Goal: Information Seeking & Learning: Learn about a topic

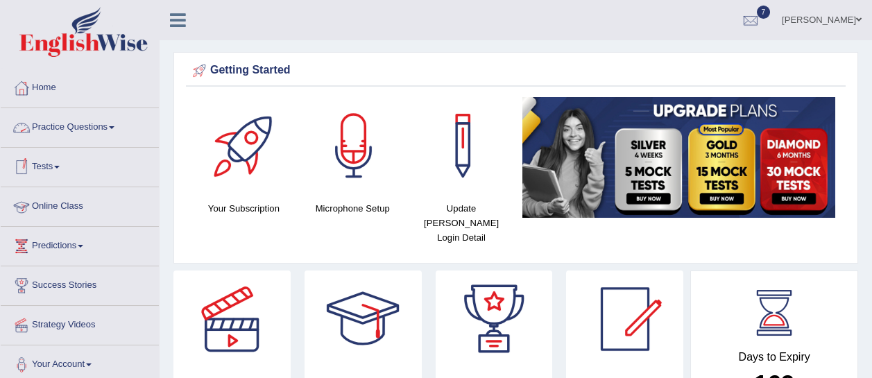
click at [90, 110] on link "Practice Questions" at bounding box center [80, 125] width 158 height 35
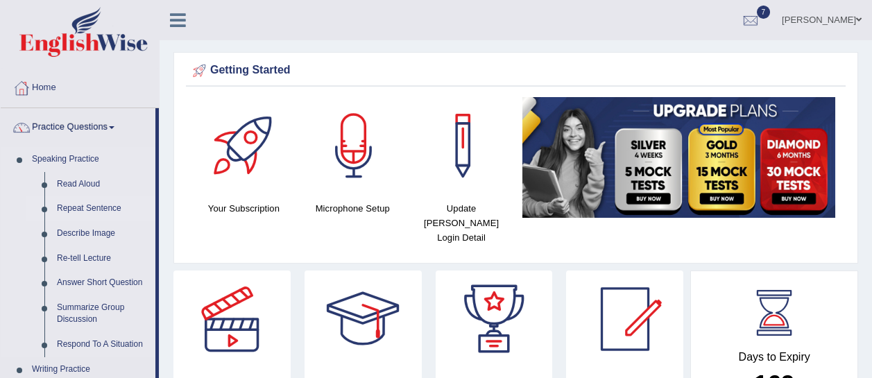
click at [87, 205] on link "Repeat Sentence" at bounding box center [103, 208] width 105 height 25
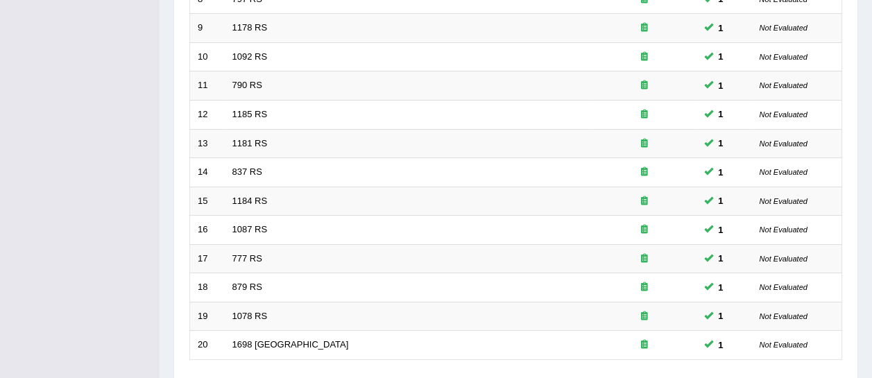
scroll to position [534, 0]
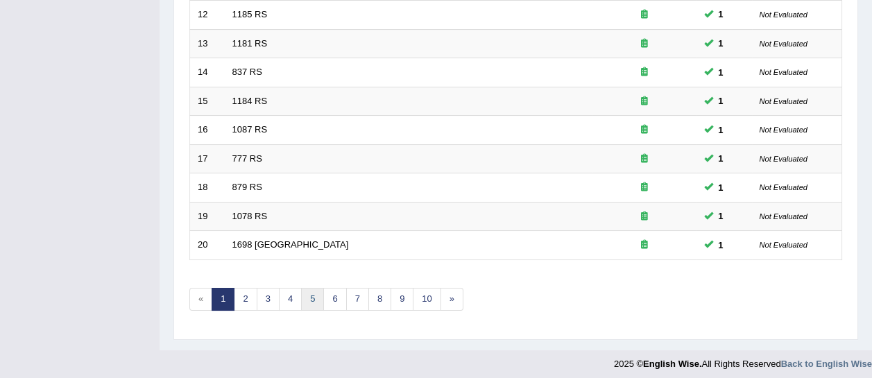
click at [312, 296] on link "5" at bounding box center [312, 299] width 23 height 23
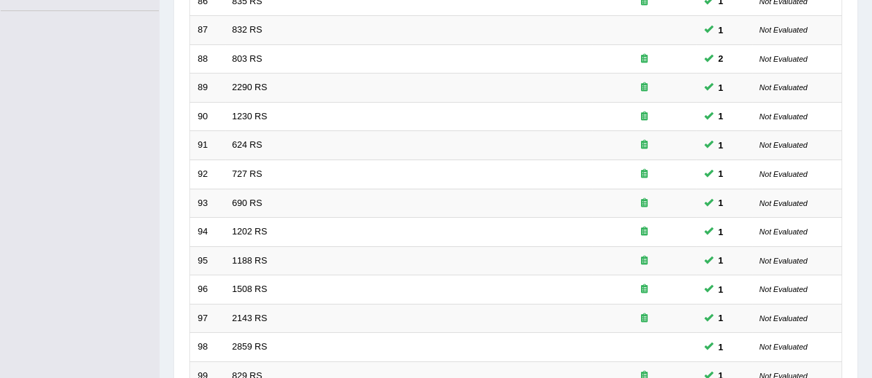
scroll to position [534, 0]
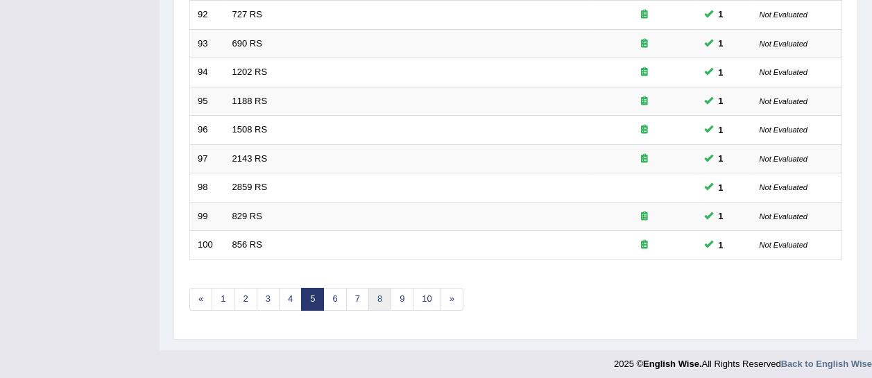
click at [378, 295] on link "8" at bounding box center [380, 299] width 23 height 23
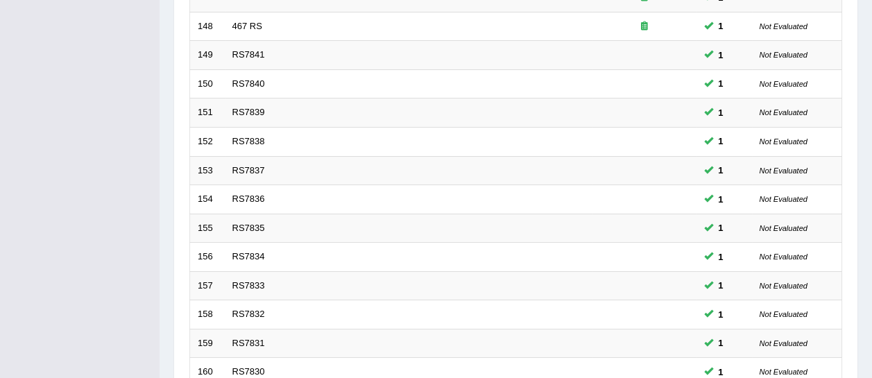
scroll to position [534, 0]
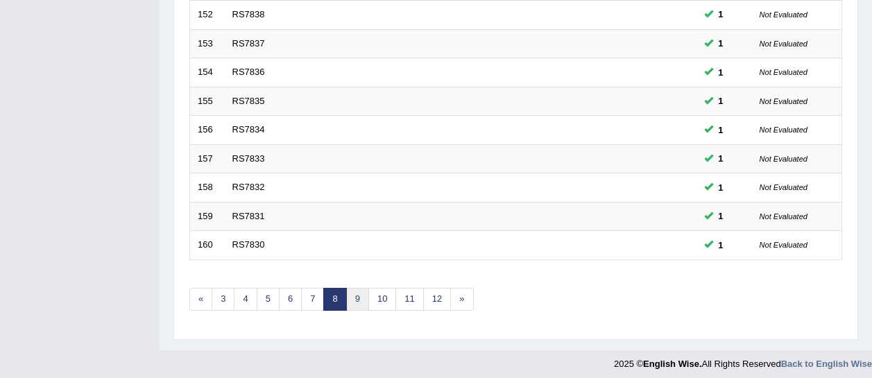
click at [348, 295] on link "9" at bounding box center [357, 299] width 23 height 23
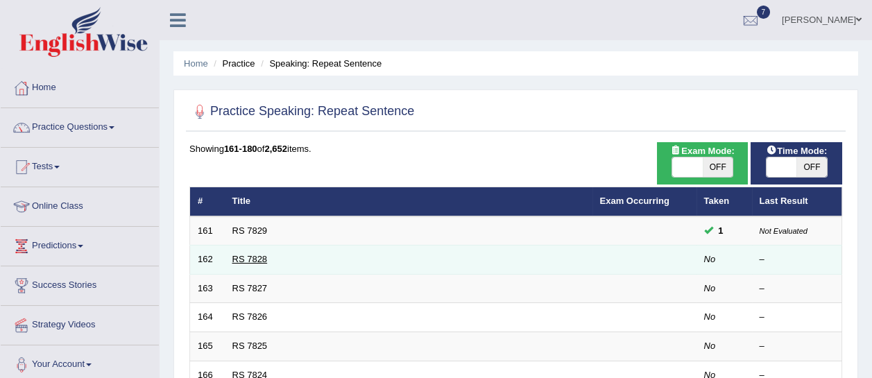
click at [257, 260] on link "RS 7828" at bounding box center [250, 259] width 35 height 10
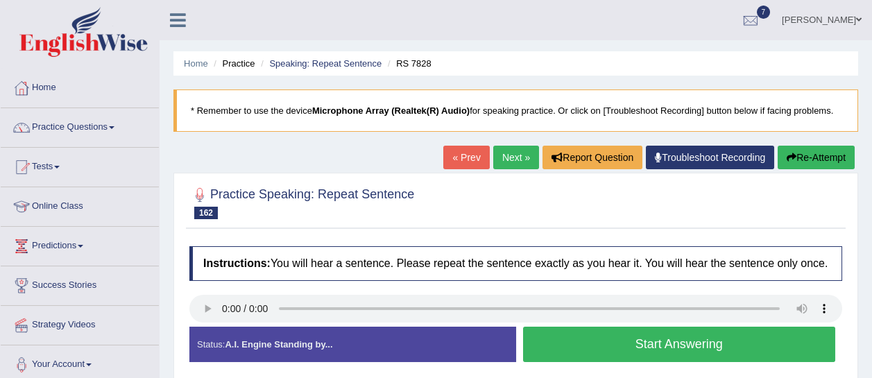
click at [619, 344] on button "Start Answering" at bounding box center [679, 344] width 313 height 35
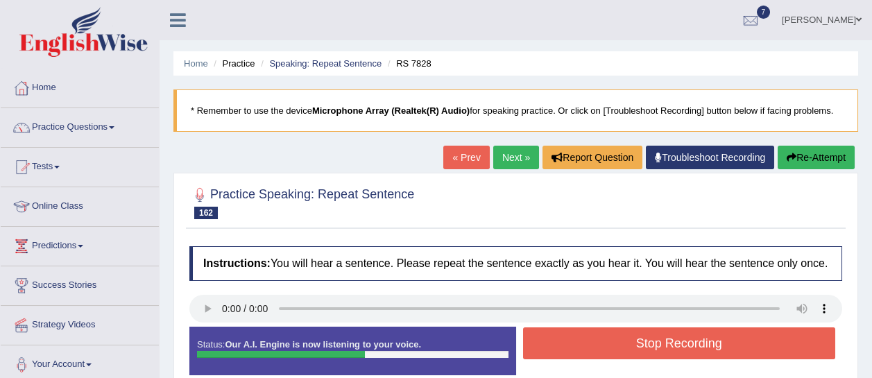
click at [619, 344] on button "Stop Recording" at bounding box center [679, 344] width 313 height 32
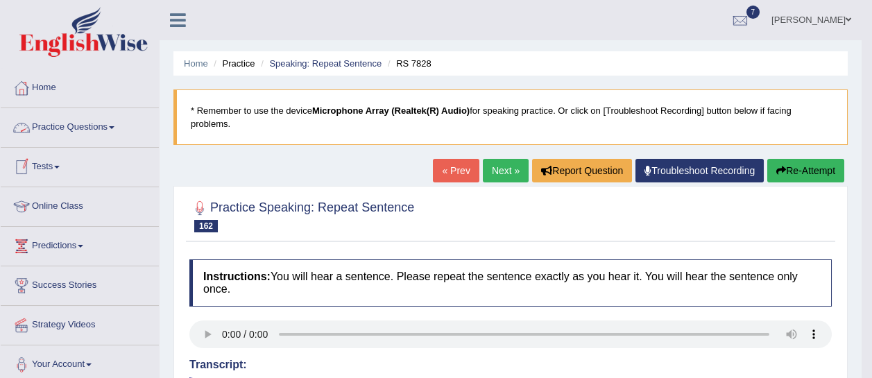
click at [60, 135] on link "Practice Questions" at bounding box center [80, 125] width 158 height 35
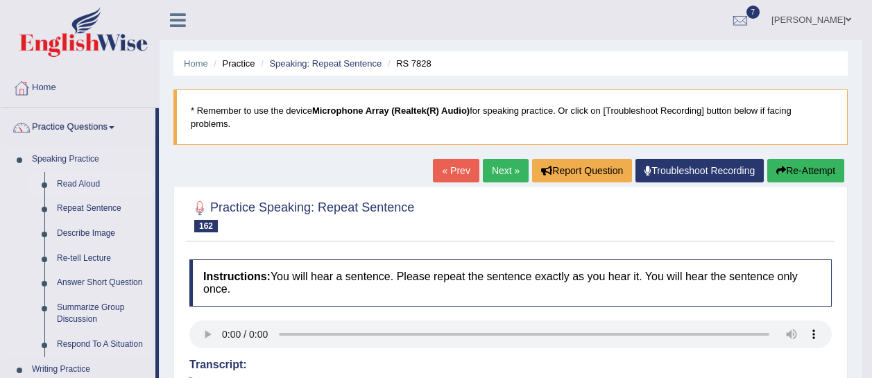
click at [64, 189] on link "Read Aloud" at bounding box center [103, 184] width 105 height 25
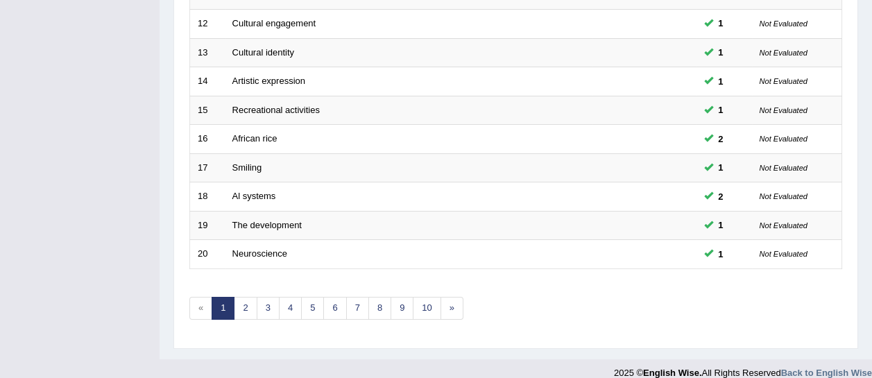
scroll to position [534, 0]
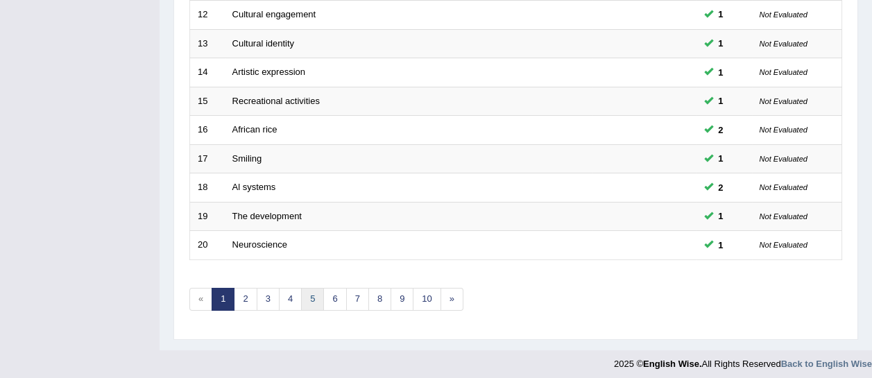
click at [301, 297] on link "5" at bounding box center [312, 299] width 23 height 23
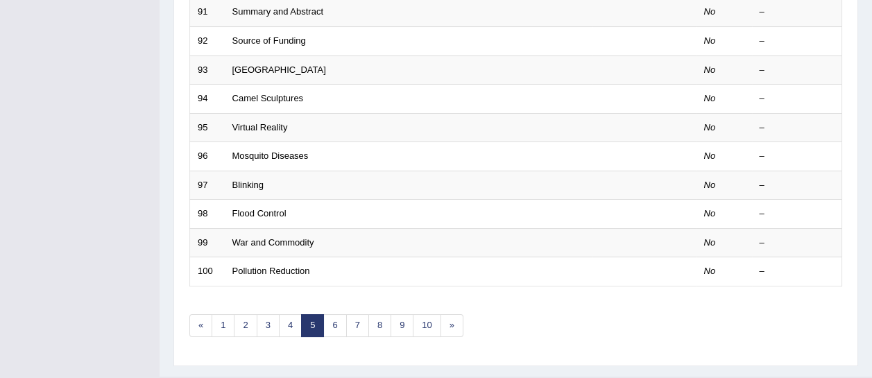
scroll to position [534, 0]
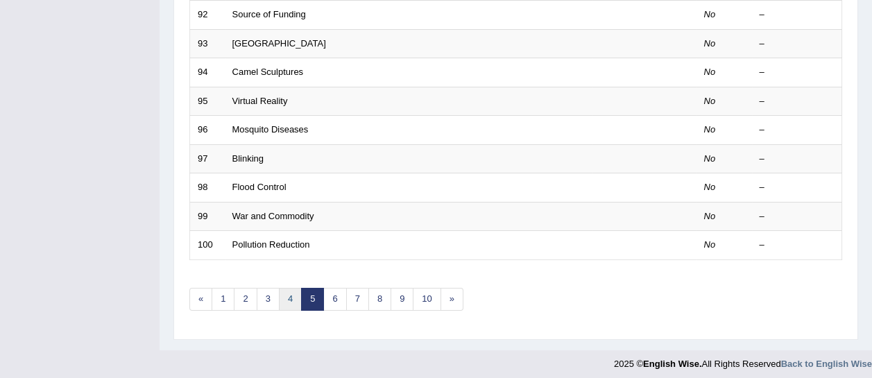
click at [289, 298] on link "4" at bounding box center [290, 299] width 23 height 23
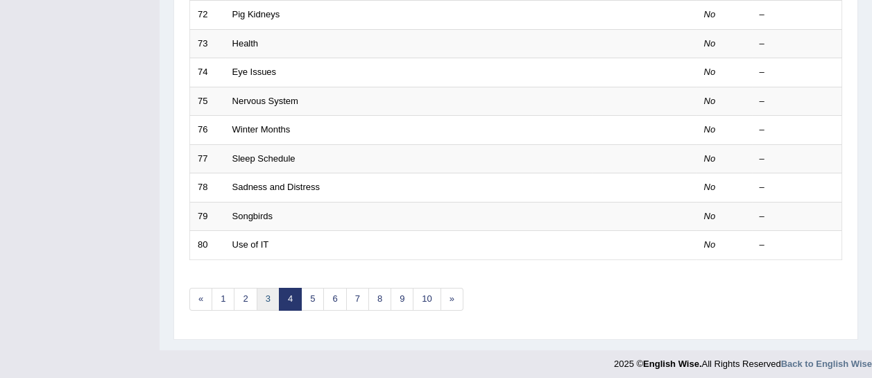
scroll to position [533, 0]
click at [268, 300] on link "3" at bounding box center [268, 300] width 23 height 23
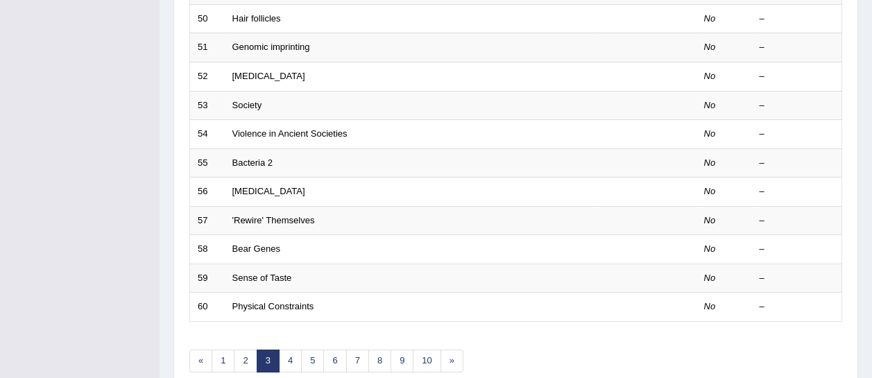
scroll to position [534, 0]
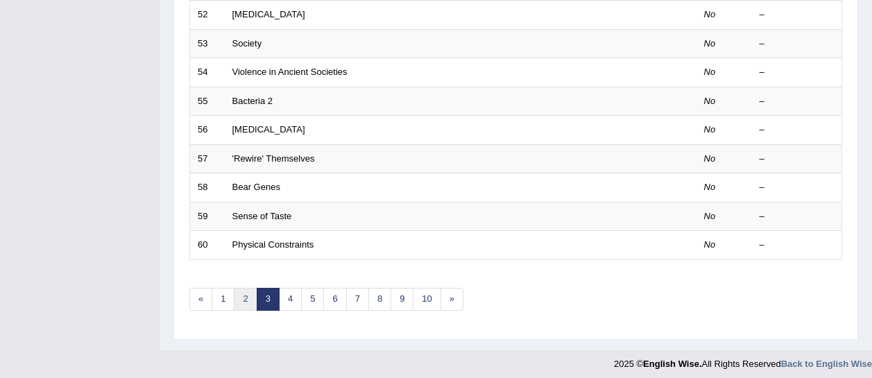
click at [246, 291] on link "2" at bounding box center [245, 299] width 23 height 23
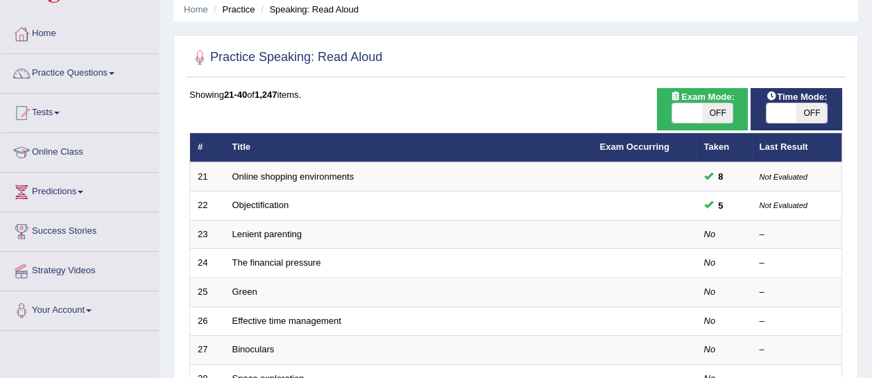
scroll to position [54, 0]
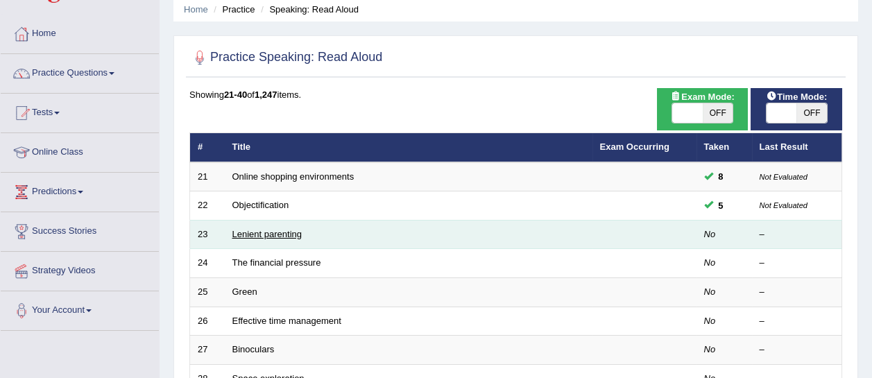
click at [255, 235] on link "Lenient parenting" at bounding box center [267, 234] width 69 height 10
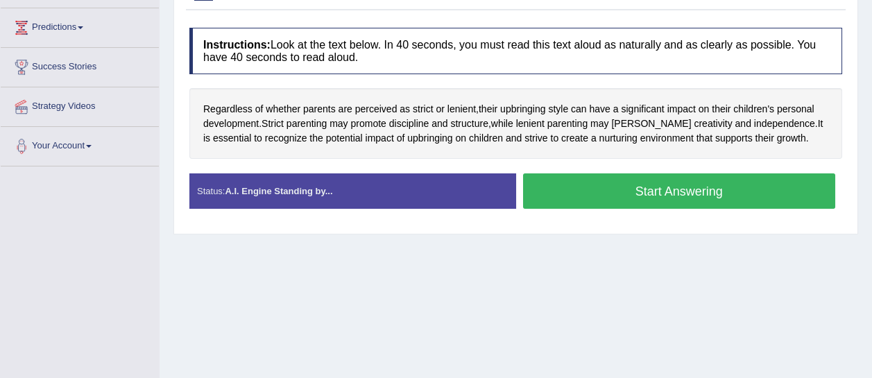
scroll to position [217, 0]
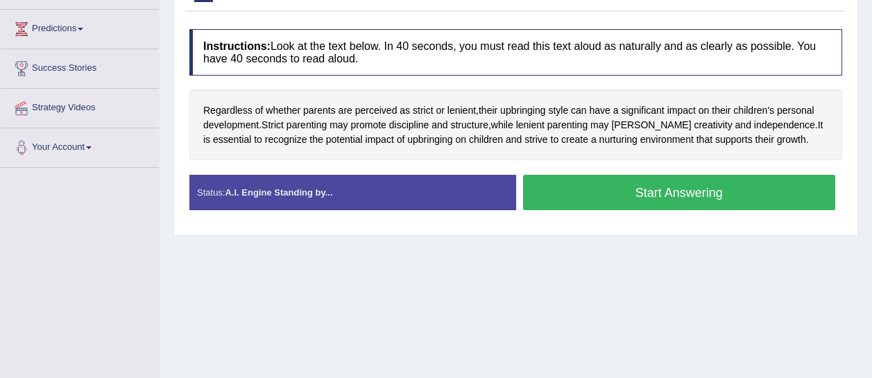
click at [598, 178] on button "Start Answering" at bounding box center [679, 192] width 313 height 35
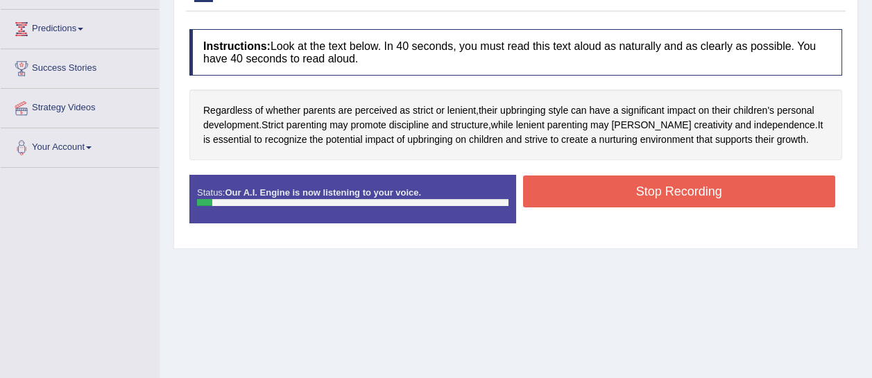
click at [598, 178] on button "Stop Recording" at bounding box center [679, 192] width 313 height 32
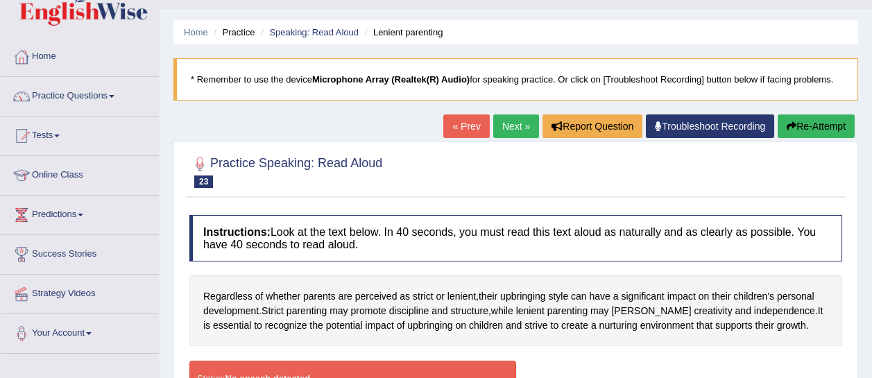
scroll to position [30, 0]
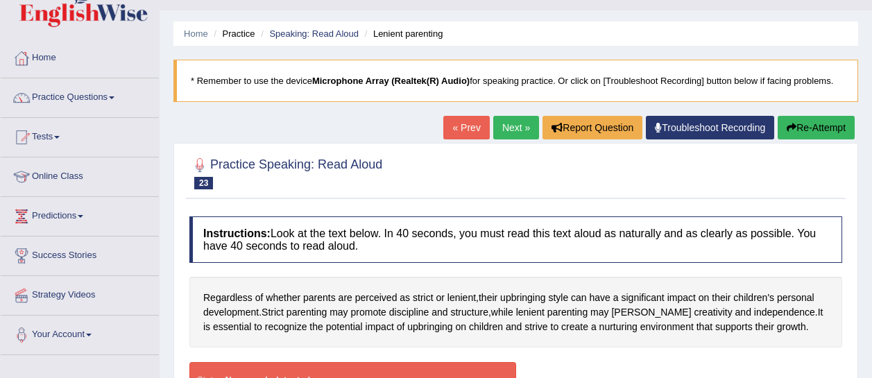
click at [813, 125] on button "Re-Attempt" at bounding box center [816, 128] width 77 height 24
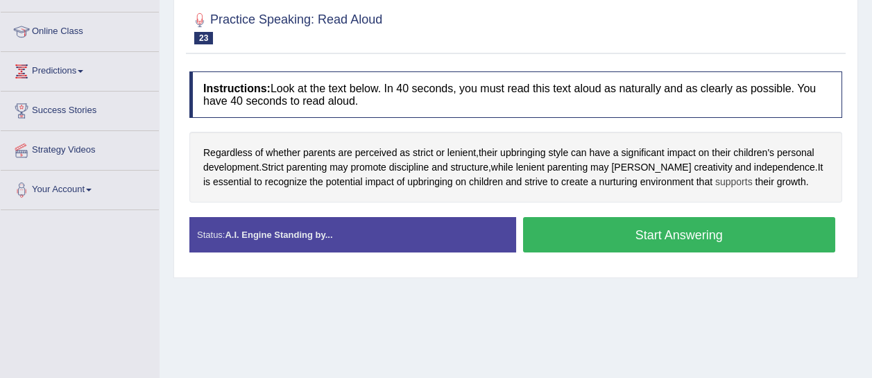
scroll to position [176, 0]
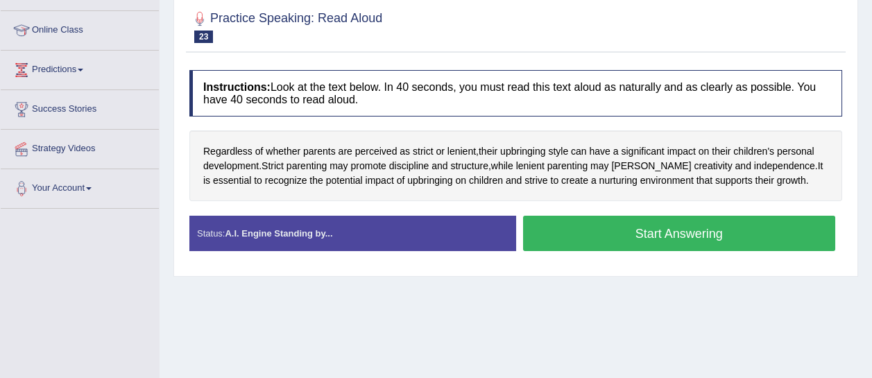
click at [673, 228] on button "Start Answering" at bounding box center [679, 233] width 313 height 35
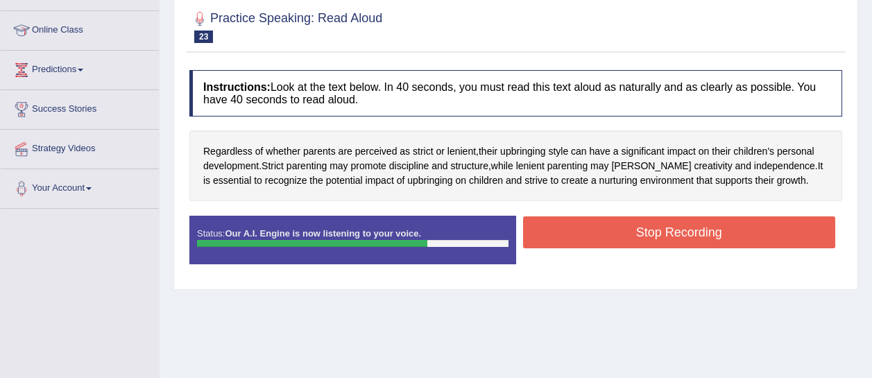
click at [673, 228] on button "Stop Recording" at bounding box center [679, 233] width 313 height 32
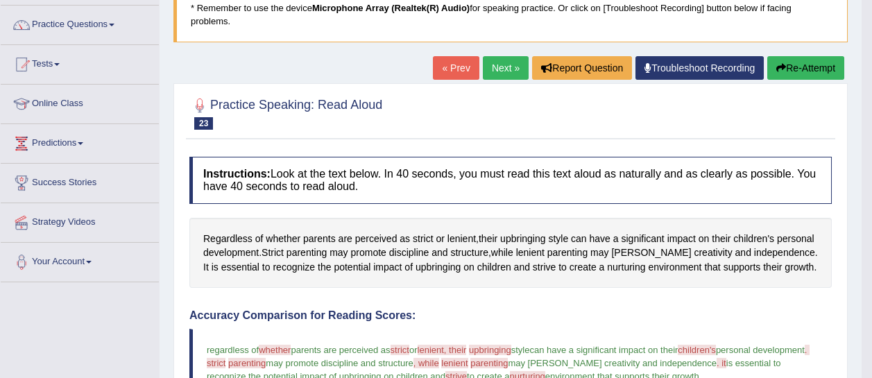
scroll to position [101, 0]
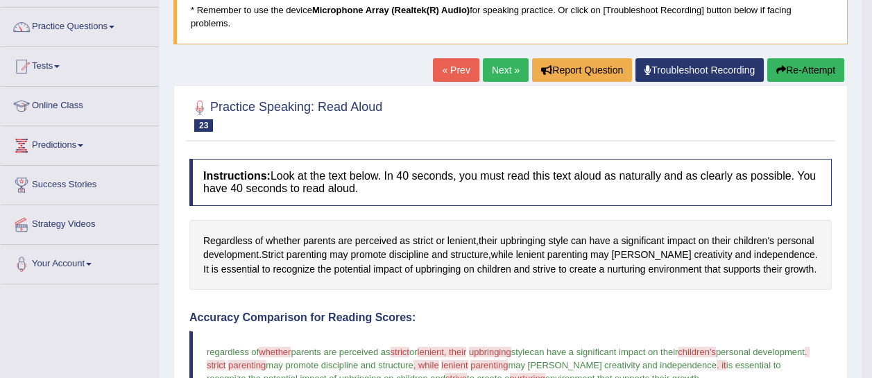
click at [491, 75] on link "Next »" at bounding box center [506, 70] width 46 height 24
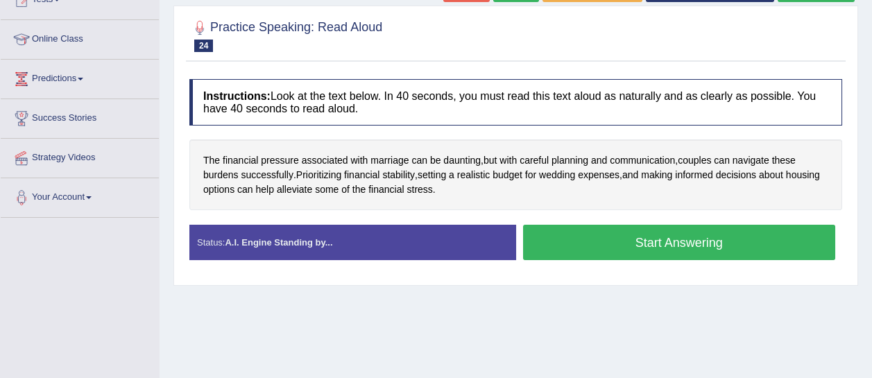
scroll to position [192, 0]
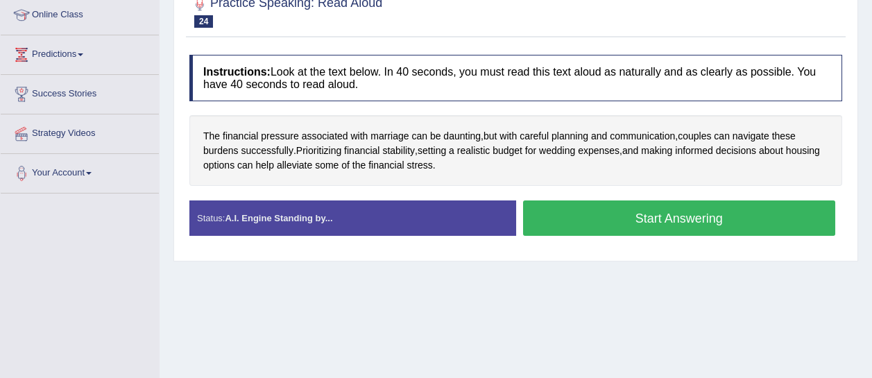
click at [547, 226] on button "Start Answering" at bounding box center [679, 218] width 313 height 35
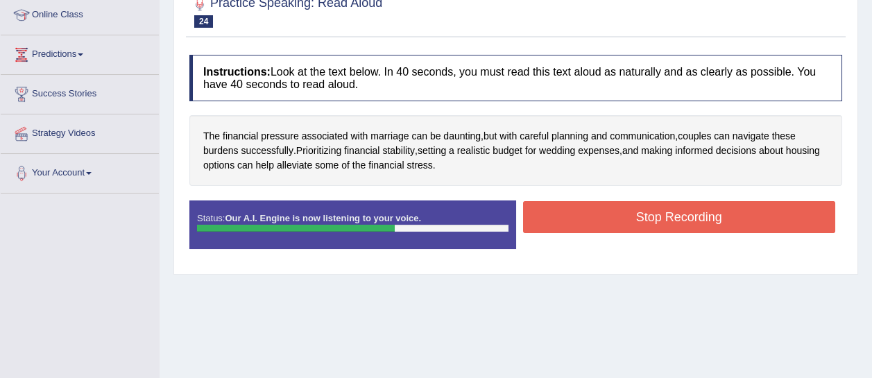
click at [547, 226] on button "Stop Recording" at bounding box center [679, 217] width 313 height 32
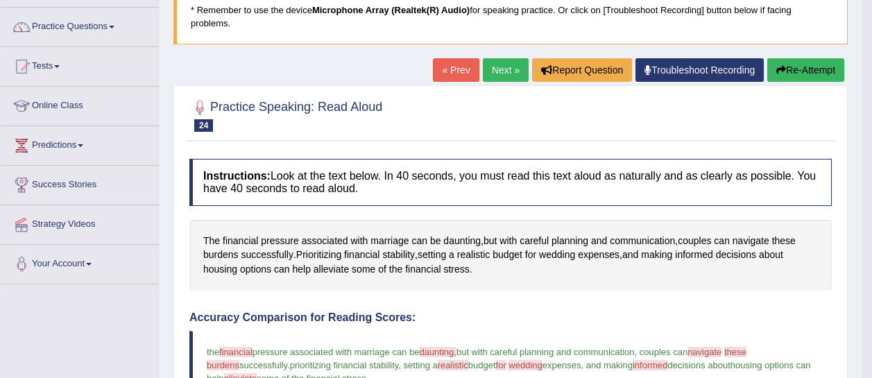
scroll to position [92, 0]
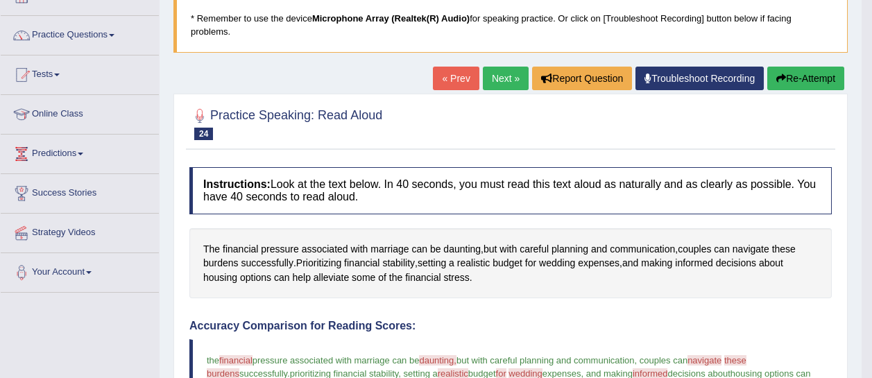
click at [777, 76] on icon "button" at bounding box center [782, 79] width 10 height 10
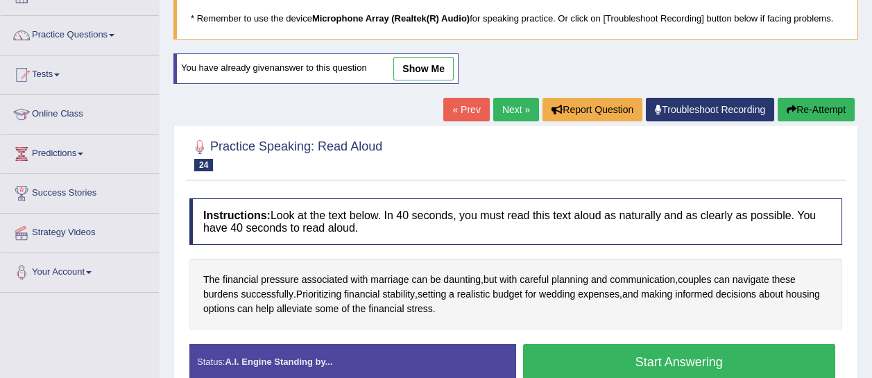
click at [677, 360] on button "Start Answering" at bounding box center [679, 361] width 313 height 35
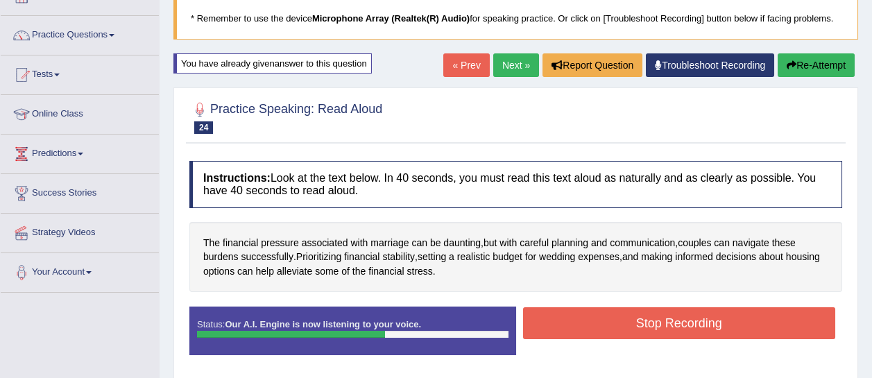
click at [677, 335] on button "Stop Recording" at bounding box center [679, 323] width 313 height 32
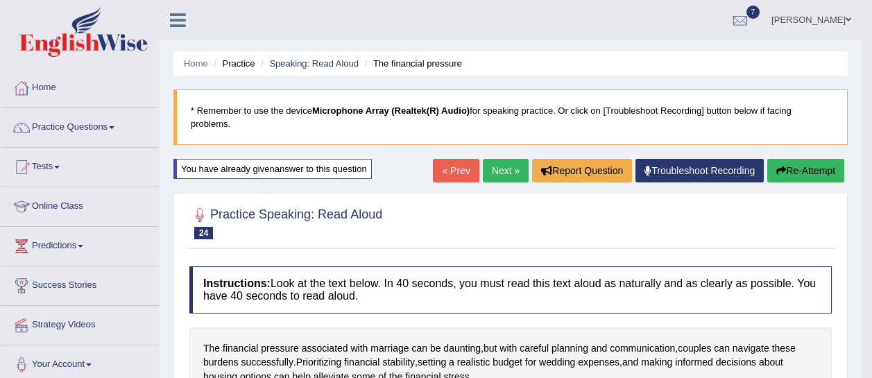
click at [507, 180] on link "Next »" at bounding box center [506, 171] width 46 height 24
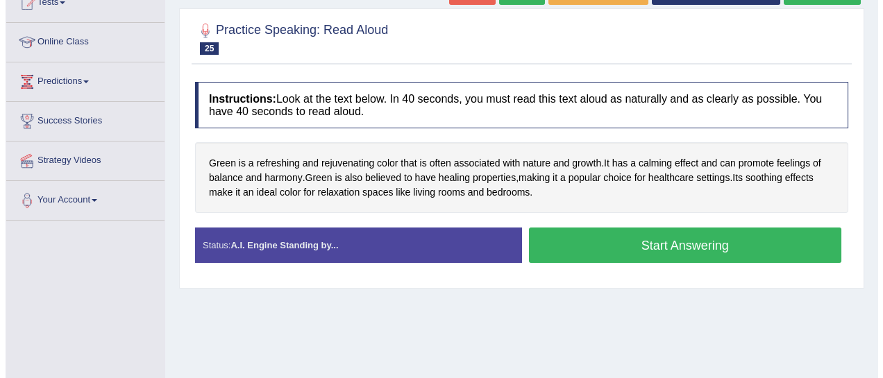
scroll to position [197, 0]
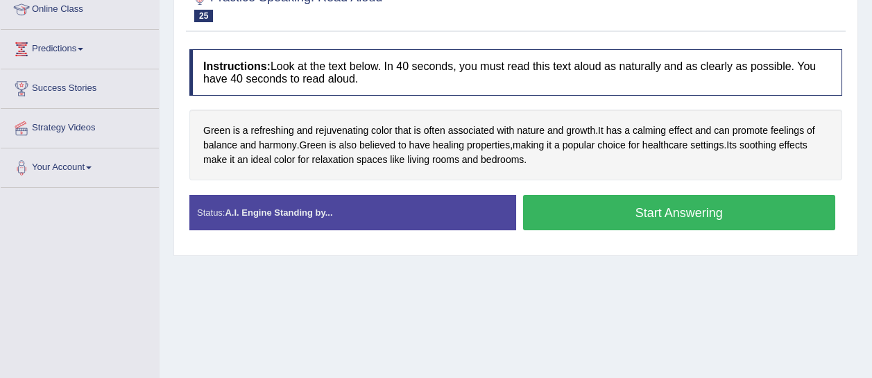
click at [598, 223] on button "Start Answering" at bounding box center [679, 212] width 313 height 35
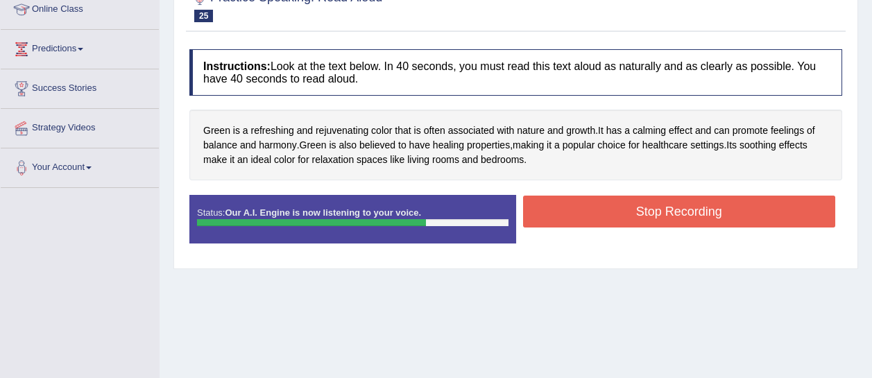
click at [598, 223] on button "Stop Recording" at bounding box center [679, 212] width 313 height 32
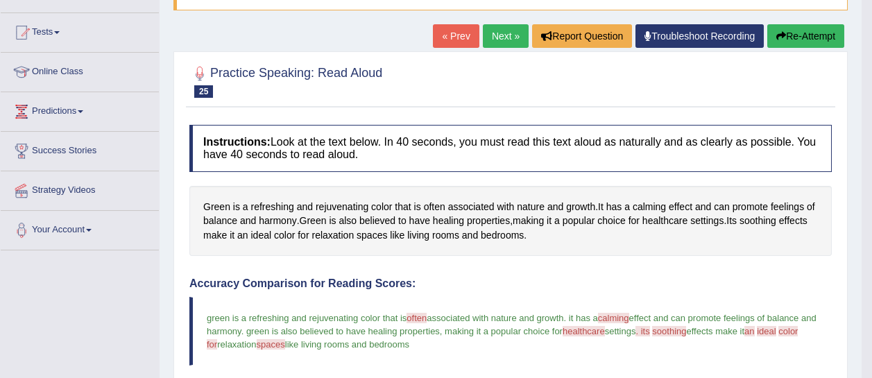
scroll to position [129, 0]
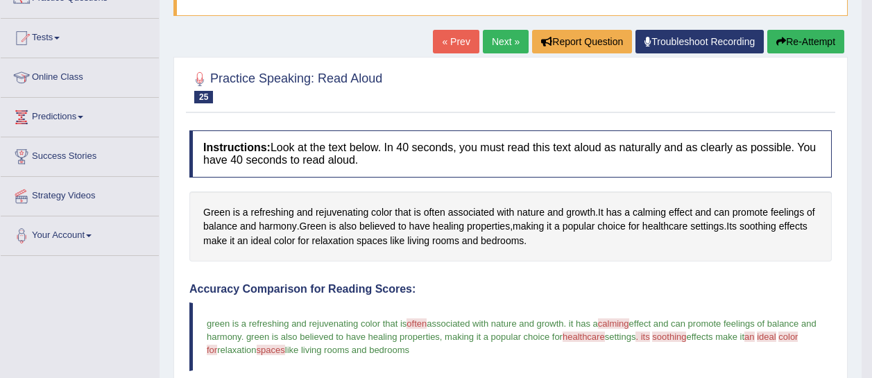
click at [499, 42] on link "Next »" at bounding box center [506, 42] width 46 height 24
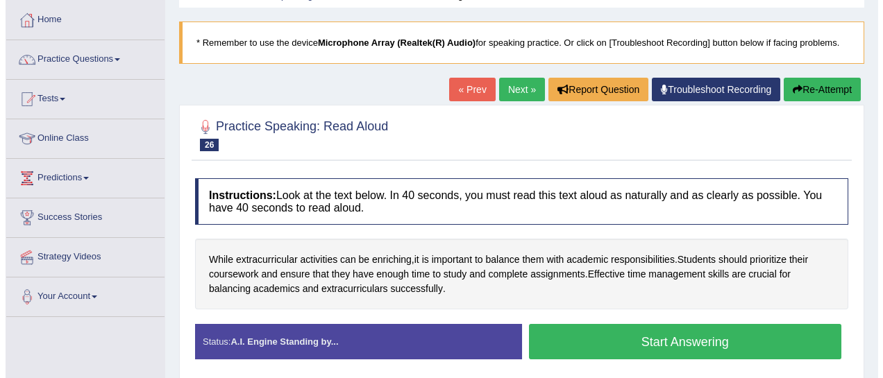
scroll to position [69, 0]
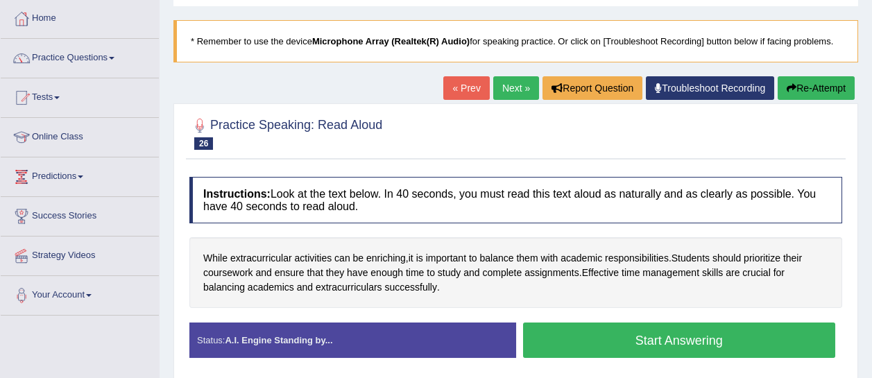
click at [618, 328] on button "Start Answering" at bounding box center [679, 340] width 313 height 35
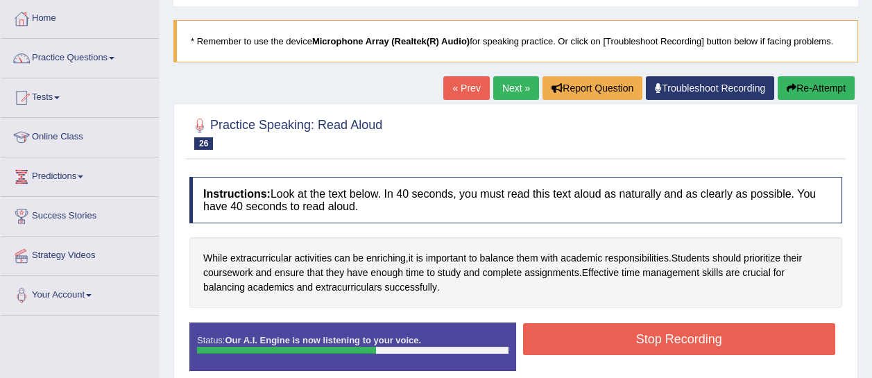
click at [686, 332] on button "Stop Recording" at bounding box center [679, 339] width 313 height 32
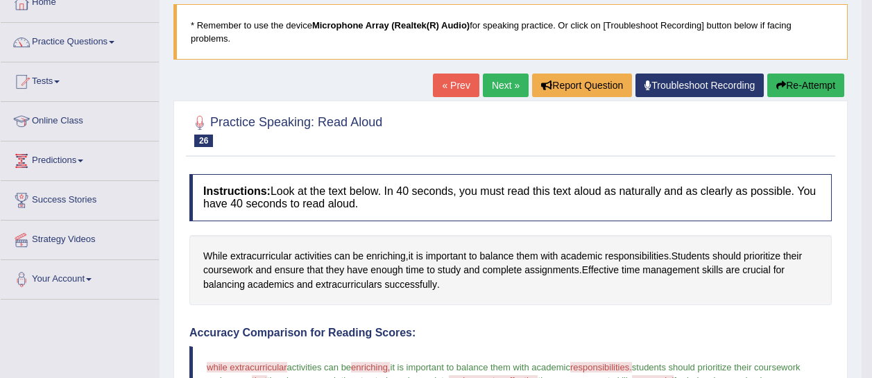
scroll to position [85, 0]
click at [505, 80] on link "Next »" at bounding box center [506, 86] width 46 height 24
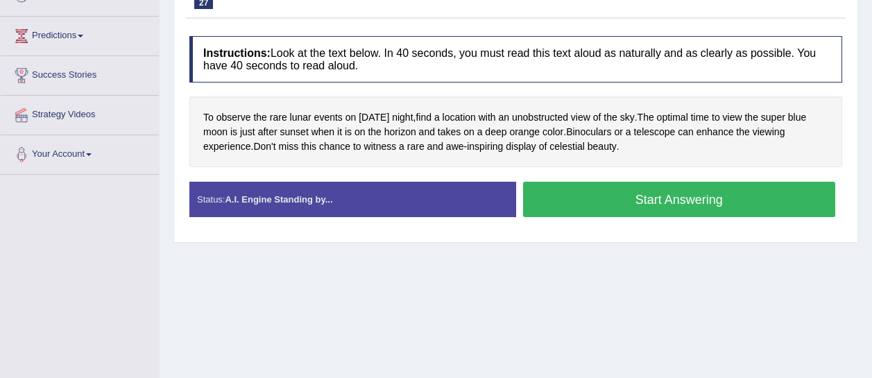
click at [564, 200] on button "Start Answering" at bounding box center [679, 199] width 313 height 35
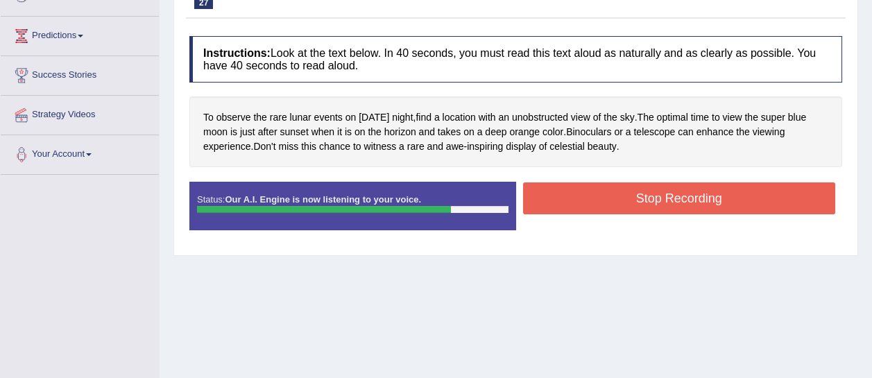
click at [564, 200] on button "Stop Recording" at bounding box center [679, 199] width 313 height 32
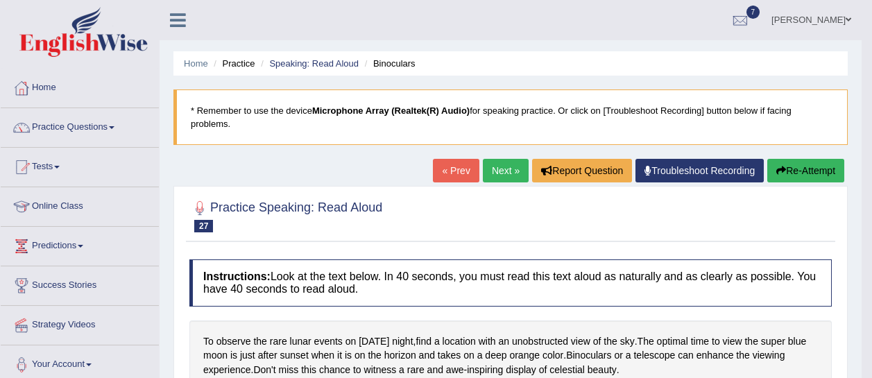
click at [696, 161] on link "Troubleshoot Recording" at bounding box center [700, 171] width 128 height 24
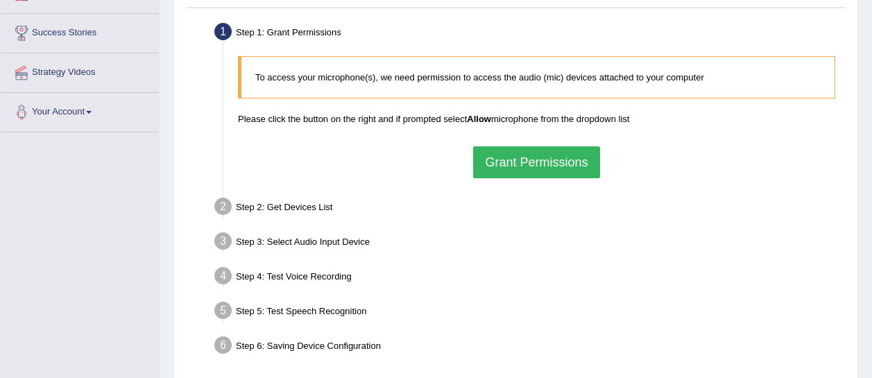
scroll to position [253, 0]
click at [572, 166] on button "Grant Permissions" at bounding box center [536, 162] width 126 height 32
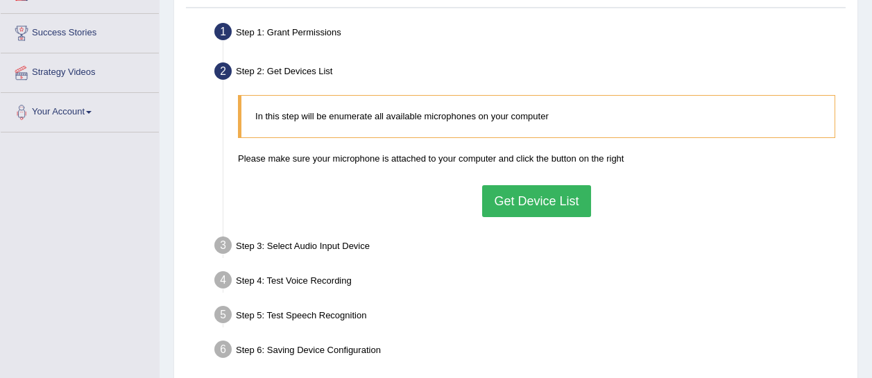
click at [565, 187] on button "Get Device List" at bounding box center [536, 201] width 108 height 32
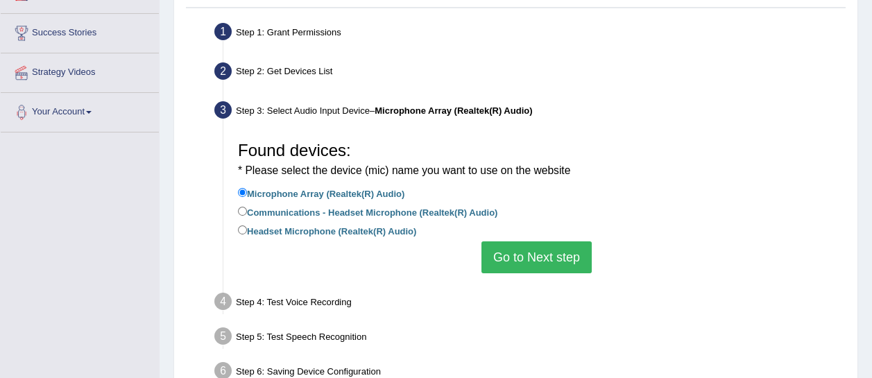
click at [391, 231] on label "Headset Microphone (Realtek(R) Audio)" at bounding box center [327, 230] width 178 height 15
click at [247, 231] on input "Headset Microphone (Realtek(R) Audio)" at bounding box center [242, 230] width 9 height 9
radio input "true"
click at [506, 259] on button "Go to Next step" at bounding box center [537, 258] width 110 height 32
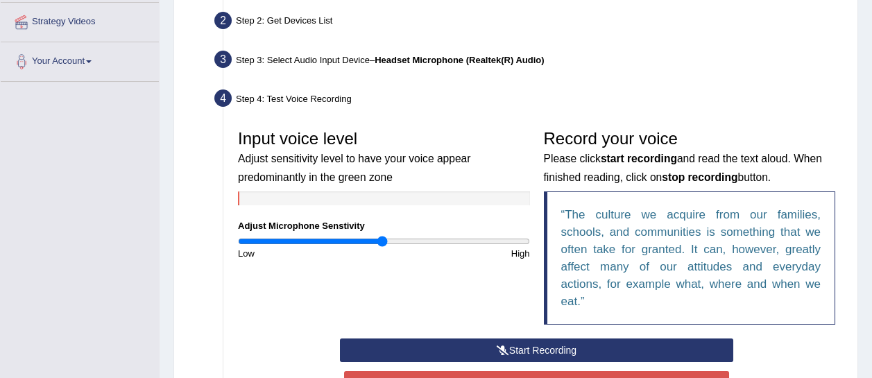
scroll to position [330, 0]
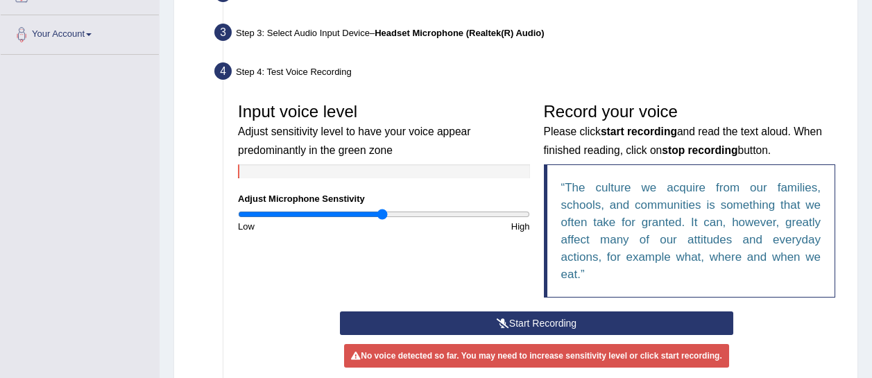
click at [509, 312] on button "Start Recording" at bounding box center [537, 324] width 394 height 24
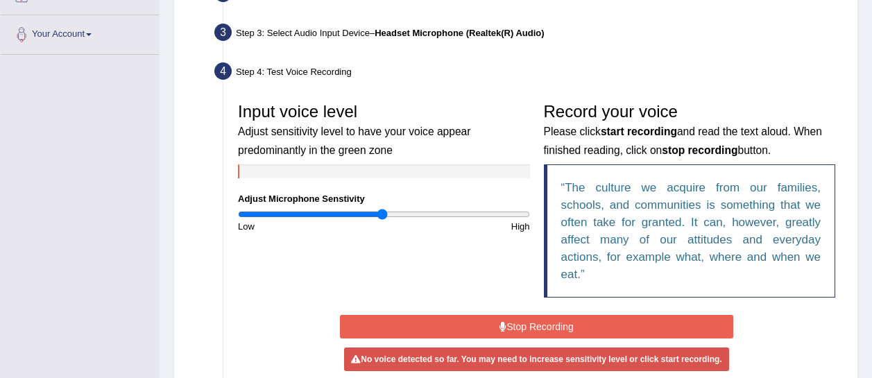
click at [509, 315] on button "Stop Recording" at bounding box center [537, 327] width 394 height 24
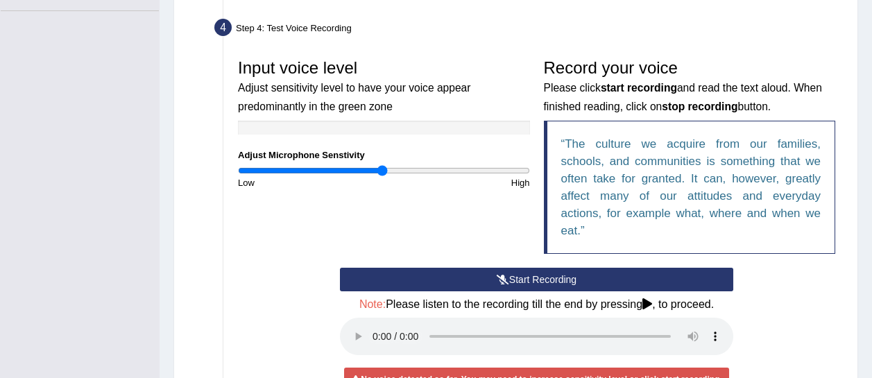
scroll to position [380, 0]
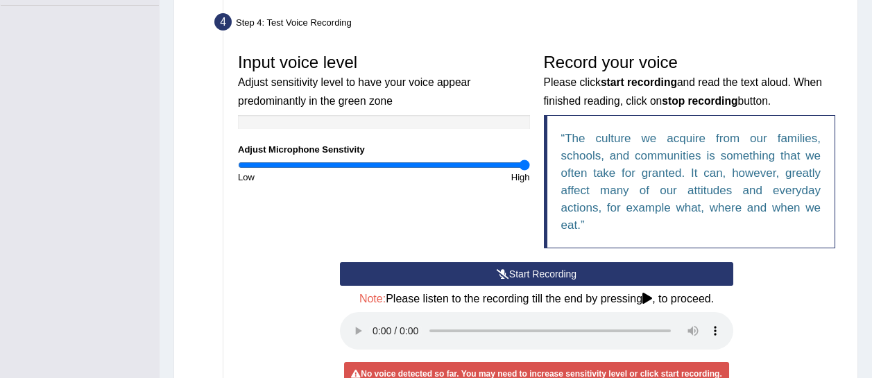
drag, startPoint x: 383, startPoint y: 165, endPoint x: 541, endPoint y: 174, distance: 157.8
type input "2"
click at [530, 171] on input "range" at bounding box center [384, 165] width 292 height 11
click at [488, 262] on button "Start Recording" at bounding box center [537, 274] width 394 height 24
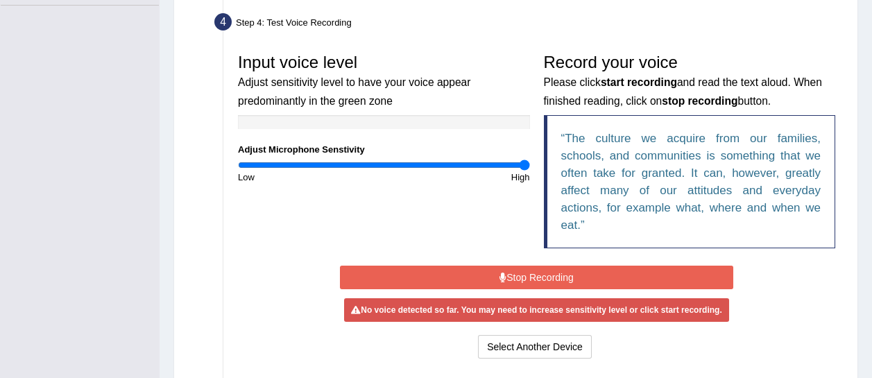
click at [488, 266] on button "Stop Recording" at bounding box center [537, 278] width 394 height 24
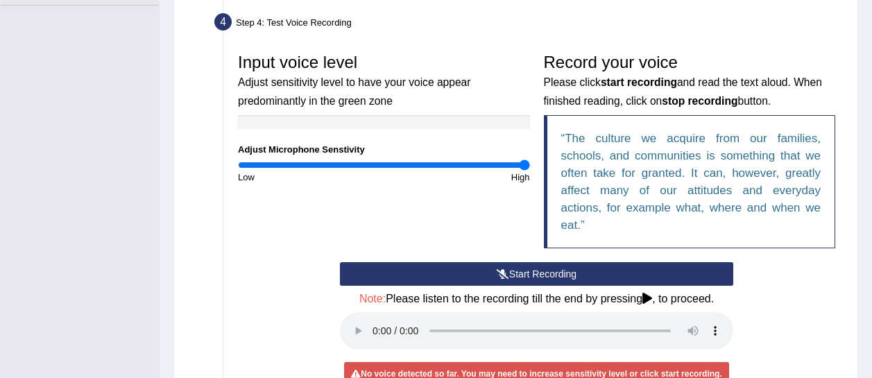
click at [488, 262] on button "Start Recording" at bounding box center [537, 274] width 394 height 24
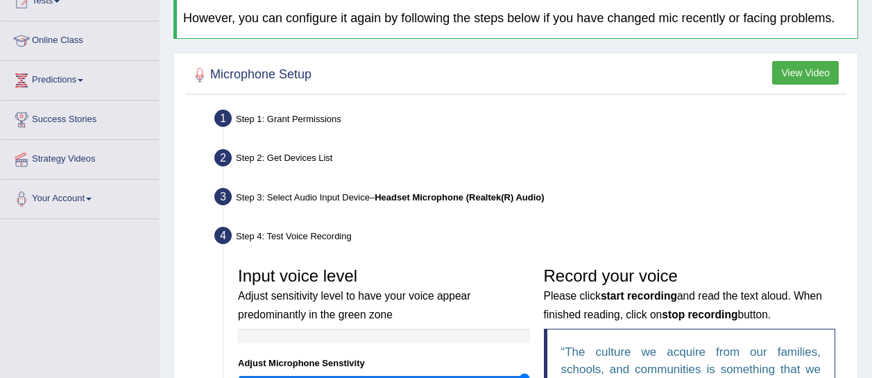
scroll to position [160, 0]
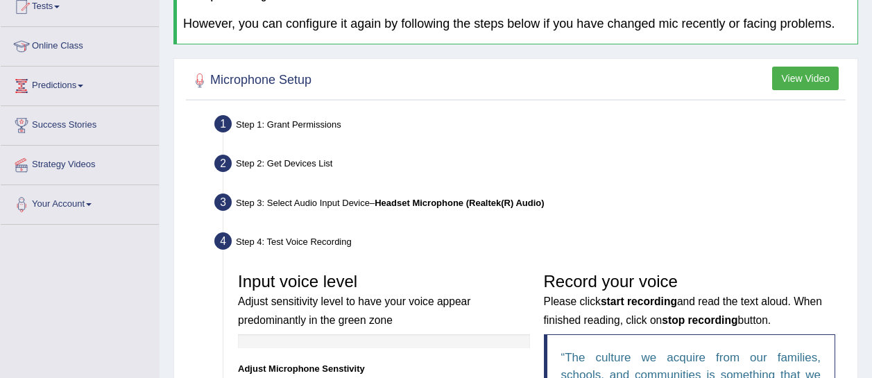
click at [484, 198] on b "Headset Microphone (Realtek(R) Audio)" at bounding box center [459, 203] width 169 height 10
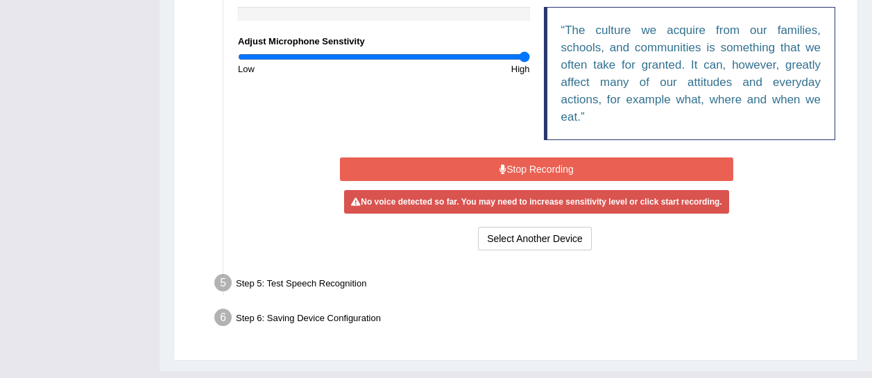
scroll to position [495, 0]
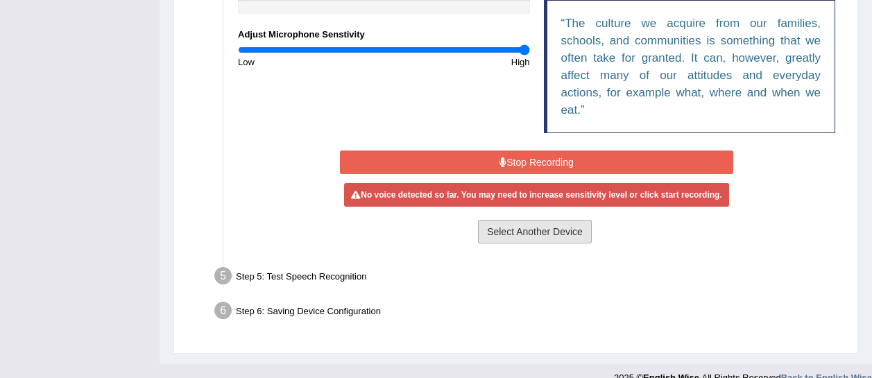
click at [556, 220] on button "Select Another Device" at bounding box center [535, 232] width 114 height 24
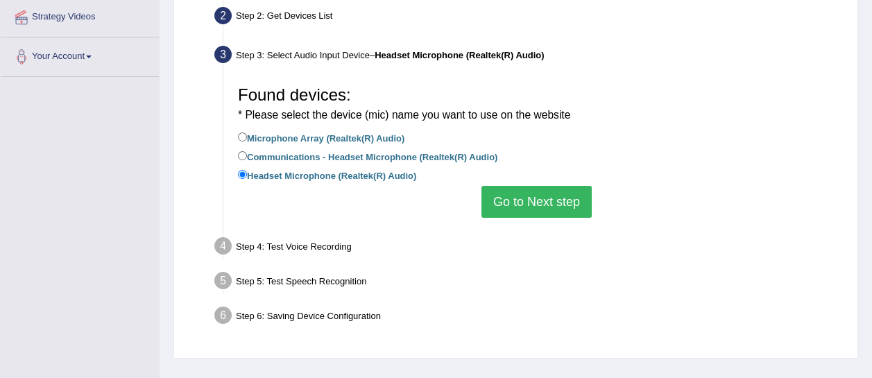
scroll to position [307, 0]
click at [377, 137] on label "Microphone Array (Realtek(R) Audio)" at bounding box center [321, 137] width 167 height 15
click at [247, 137] on input "Microphone Array (Realtek(R) Audio)" at bounding box center [242, 137] width 9 height 9
radio input "true"
click at [511, 189] on button "Go to Next step" at bounding box center [537, 203] width 110 height 32
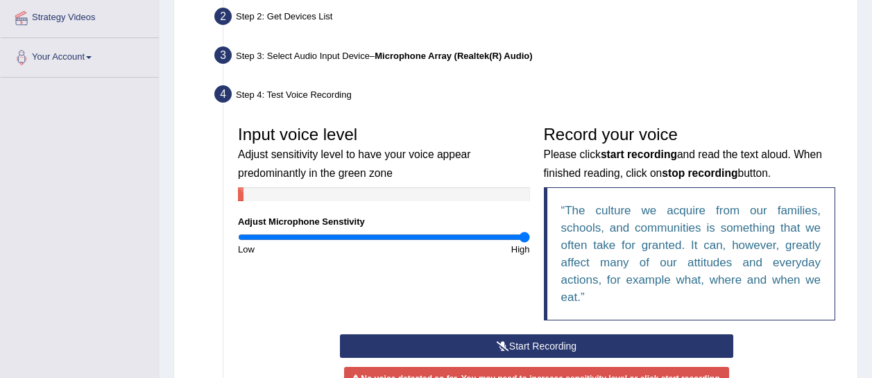
click at [513, 335] on button "Start Recording" at bounding box center [537, 347] width 394 height 24
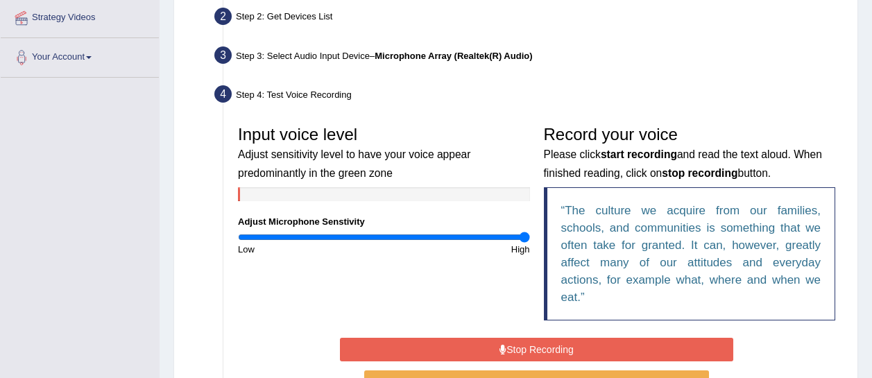
click at [513, 338] on button "Stop Recording" at bounding box center [537, 350] width 394 height 24
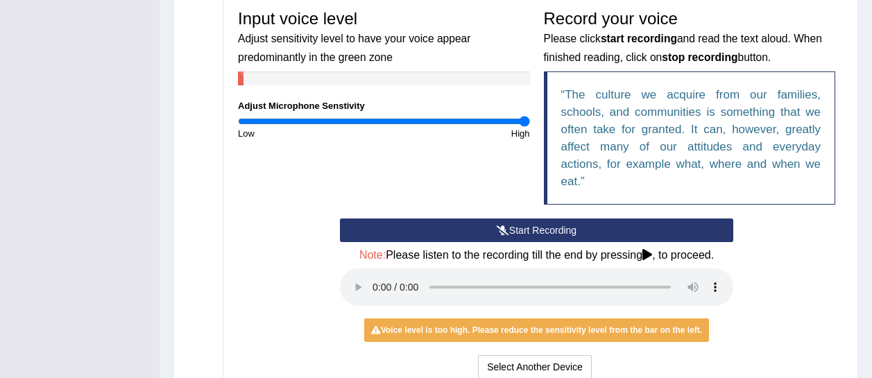
scroll to position [424, 0]
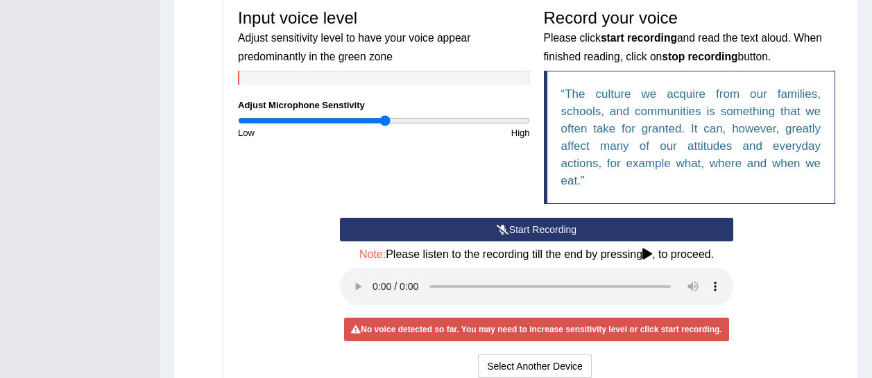
drag, startPoint x: 521, startPoint y: 121, endPoint x: 384, endPoint y: 134, distance: 138.1
click at [384, 126] on input "range" at bounding box center [384, 120] width 292 height 11
click at [467, 218] on button "Start Recording" at bounding box center [537, 230] width 394 height 24
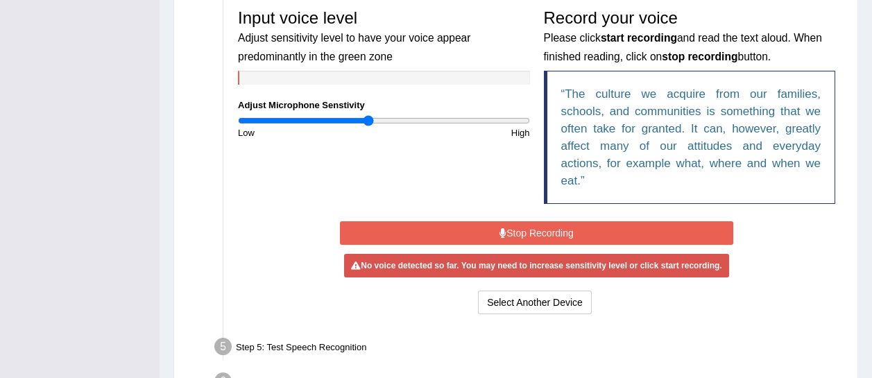
drag, startPoint x: 380, startPoint y: 121, endPoint x: 368, endPoint y: 121, distance: 11.8
type input "0.9"
click at [368, 121] on input "range" at bounding box center [384, 120] width 292 height 11
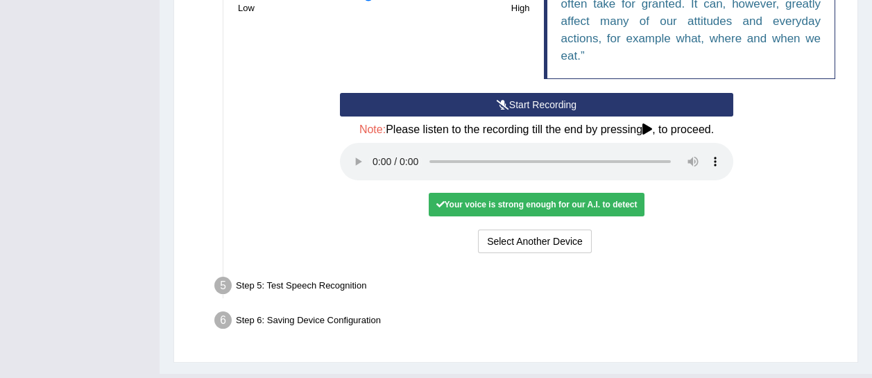
scroll to position [559, 0]
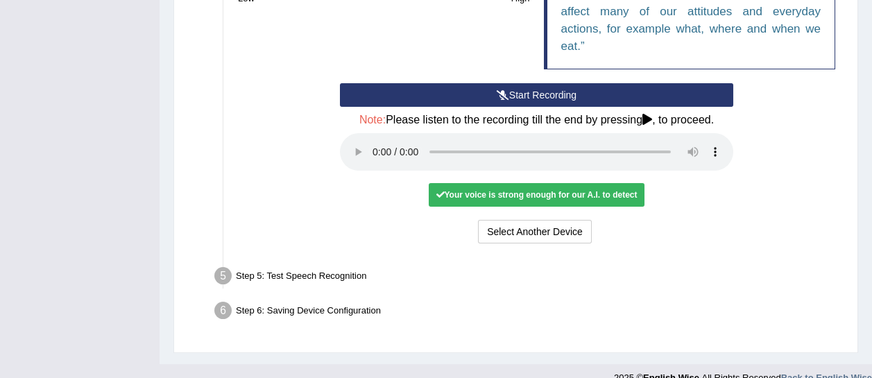
click at [510, 183] on div "Your voice is strong enough for our A.I. to detect" at bounding box center [536, 195] width 215 height 24
click at [507, 183] on div "Your voice is strong enough for our A.I. to detect" at bounding box center [536, 195] width 215 height 24
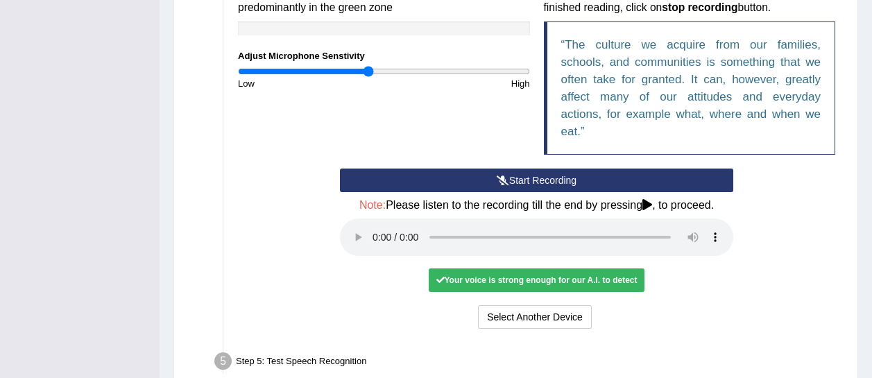
scroll to position [474, 0]
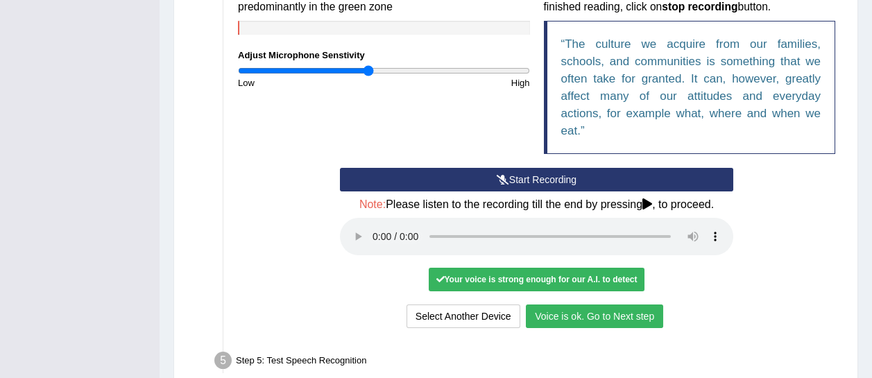
click at [560, 305] on button "Voice is ok. Go to Next step" at bounding box center [594, 317] width 137 height 24
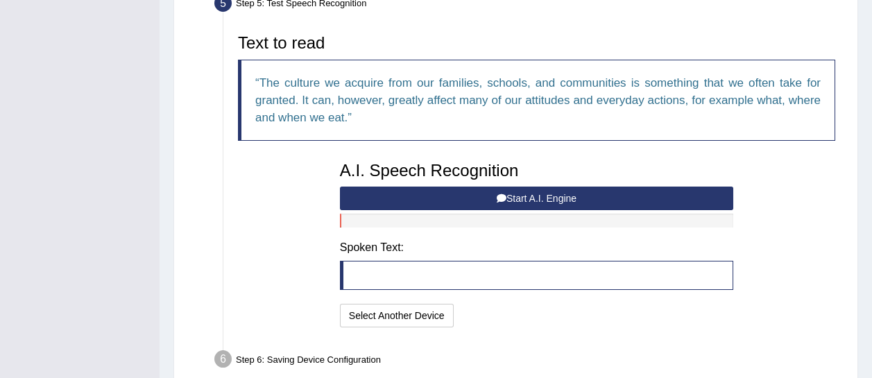
scroll to position [434, 0]
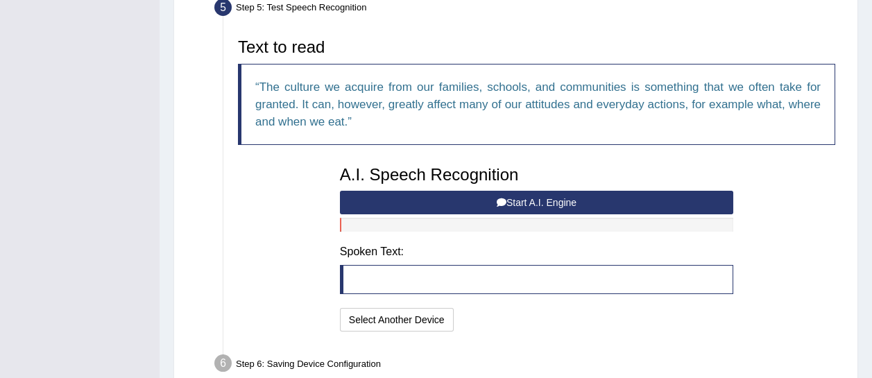
click at [529, 196] on button "Start A.I. Engine" at bounding box center [537, 203] width 394 height 24
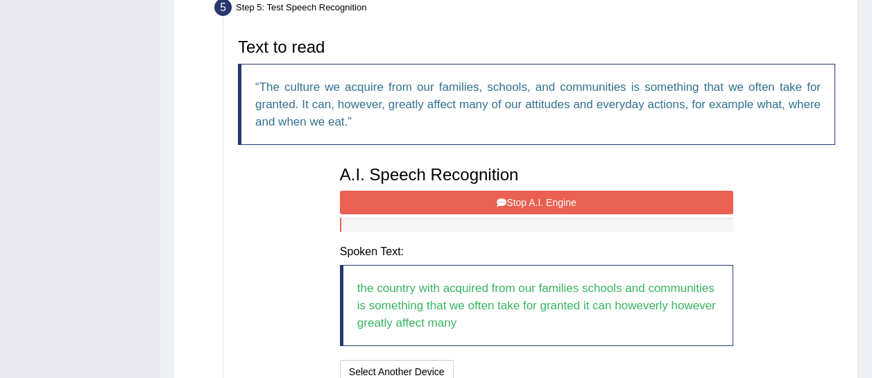
click at [478, 205] on button "Stop A.I. Engine" at bounding box center [537, 203] width 394 height 24
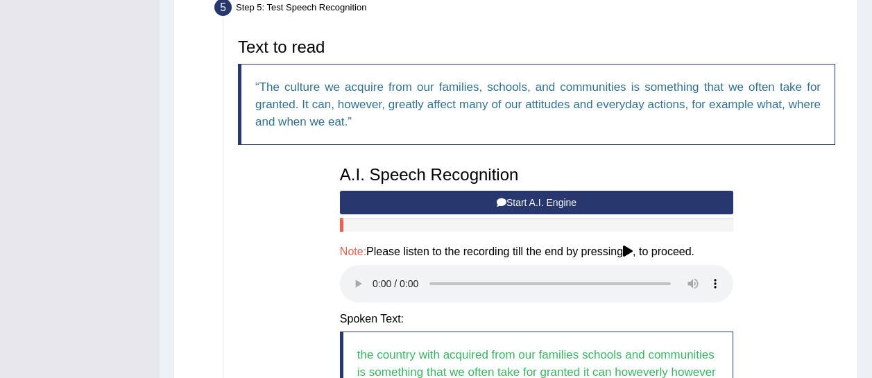
click at [478, 205] on button "Start A.I. Engine" at bounding box center [537, 203] width 394 height 24
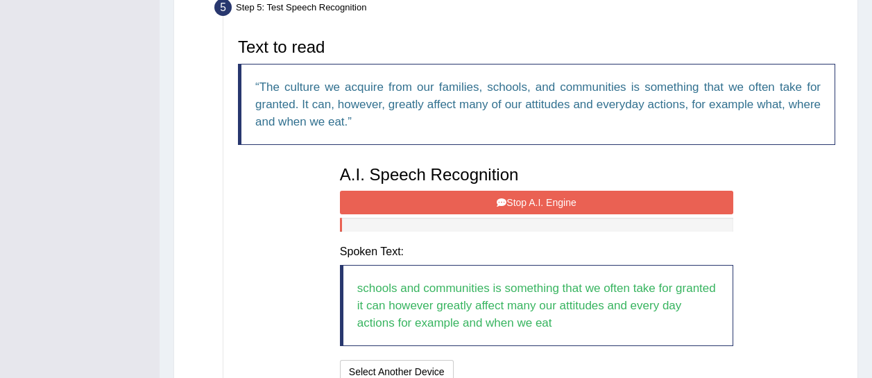
click at [478, 205] on button "Stop A.I. Engine" at bounding box center [537, 203] width 394 height 24
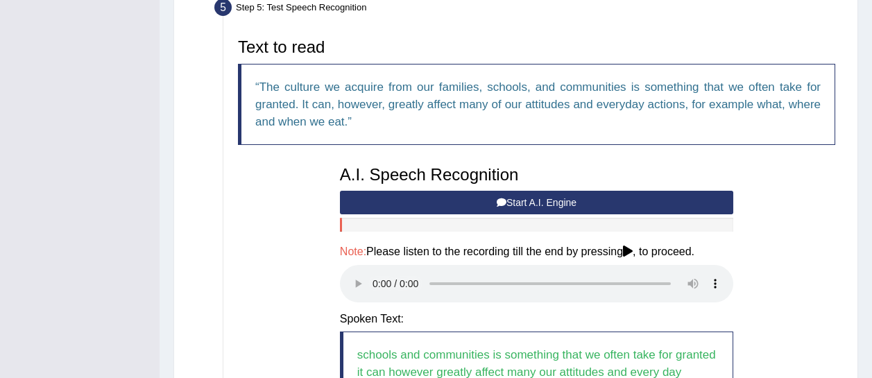
click at [478, 205] on button "Start A.I. Engine" at bounding box center [537, 203] width 394 height 24
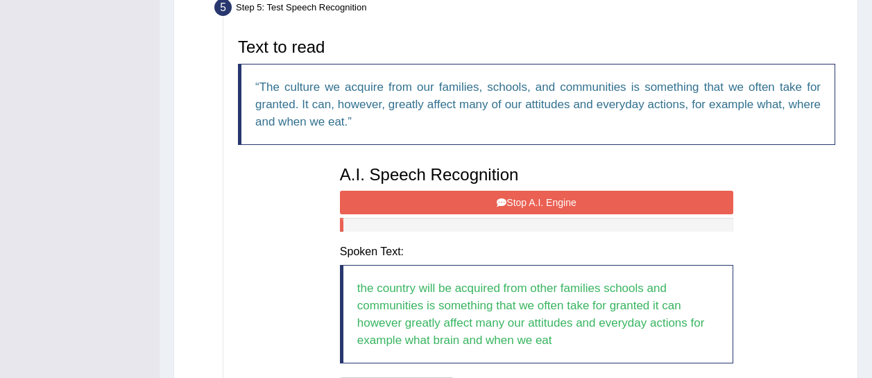
click at [478, 205] on button "Stop A.I. Engine" at bounding box center [537, 203] width 394 height 24
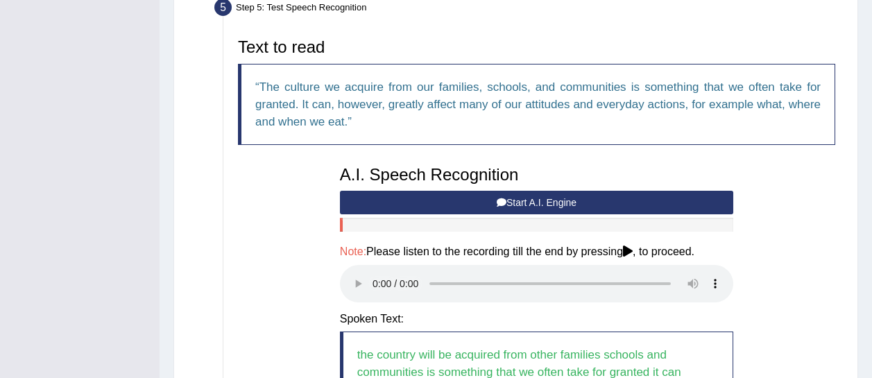
click at [478, 205] on button "Start A.I. Engine" at bounding box center [537, 203] width 394 height 24
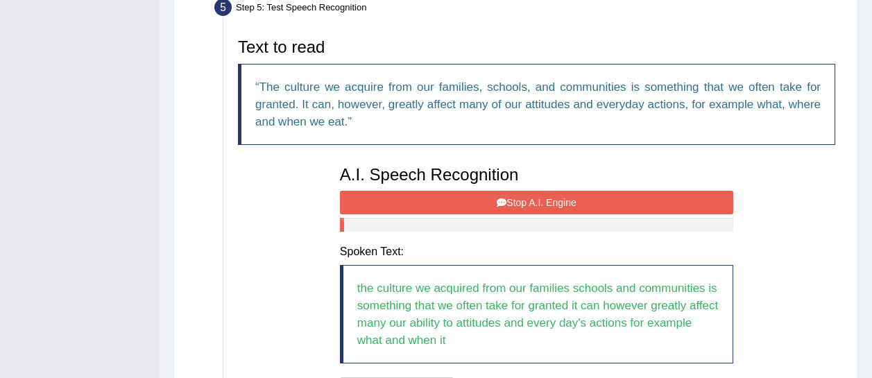
click at [478, 205] on button "Stop A.I. Engine" at bounding box center [537, 203] width 394 height 24
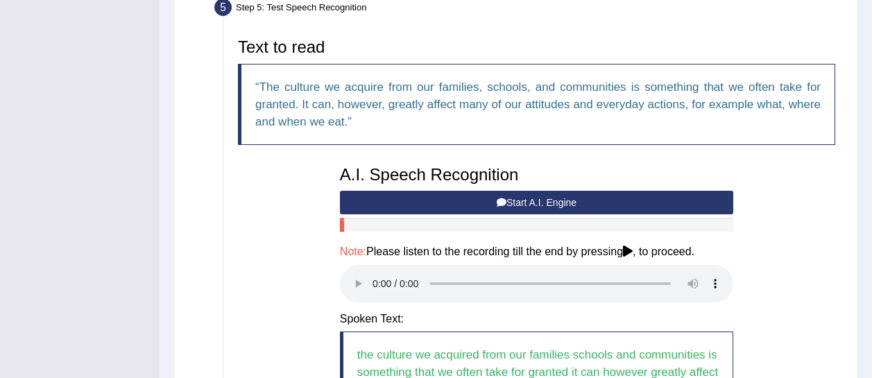
click at [478, 205] on button "Start A.I. Engine" at bounding box center [537, 203] width 394 height 24
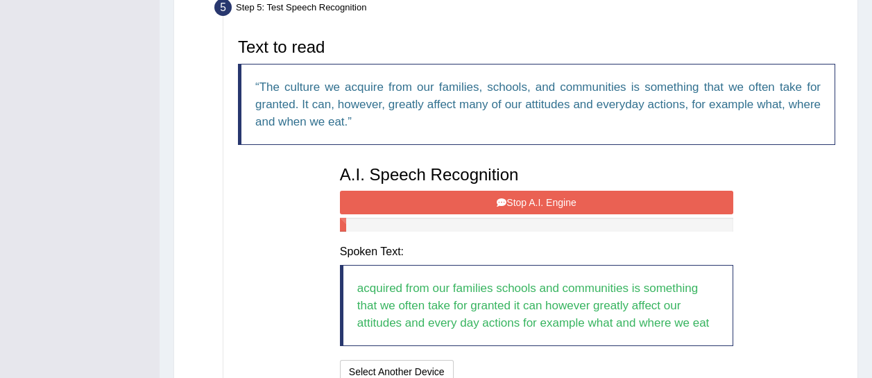
click at [478, 205] on button "Stop A.I. Engine" at bounding box center [537, 203] width 394 height 24
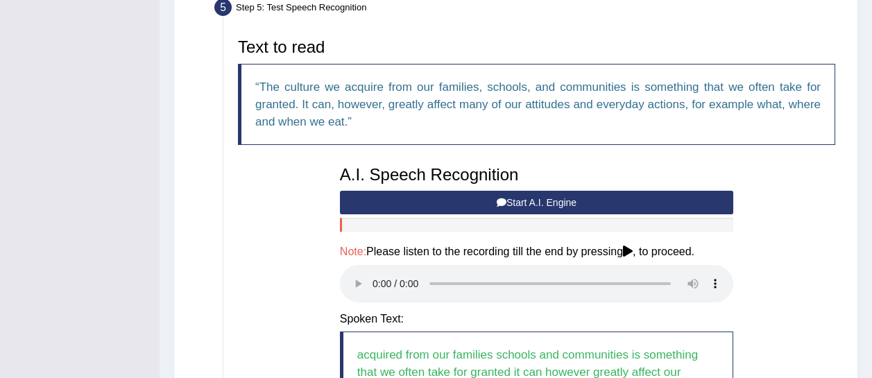
click at [478, 205] on button "Start A.I. Engine" at bounding box center [537, 203] width 394 height 24
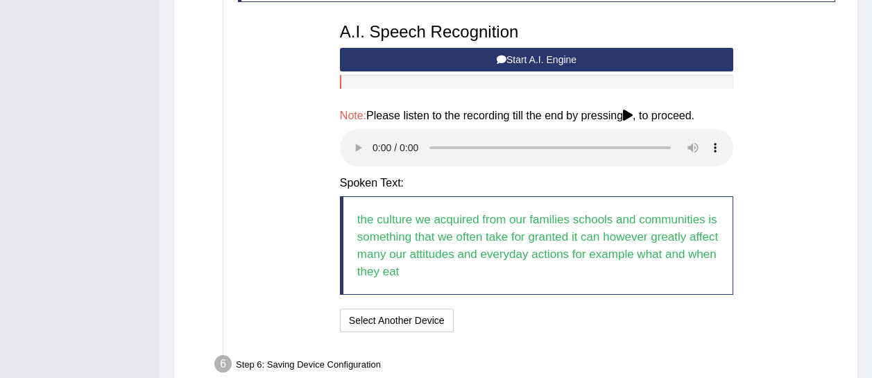
scroll to position [578, 0]
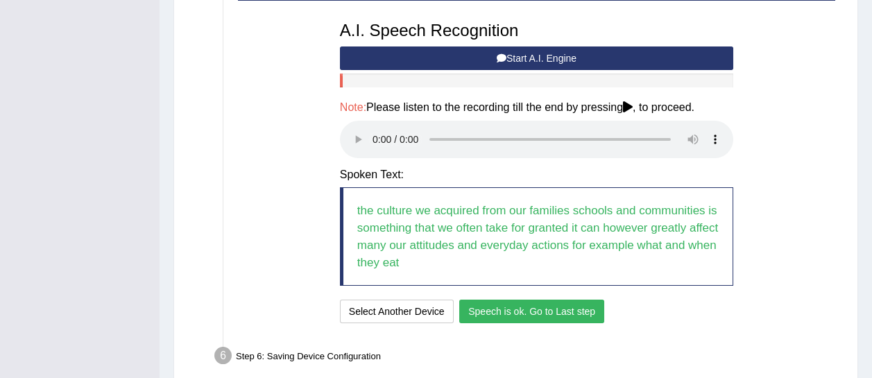
click at [500, 312] on button "Speech is ok. Go to Last step" at bounding box center [531, 312] width 145 height 24
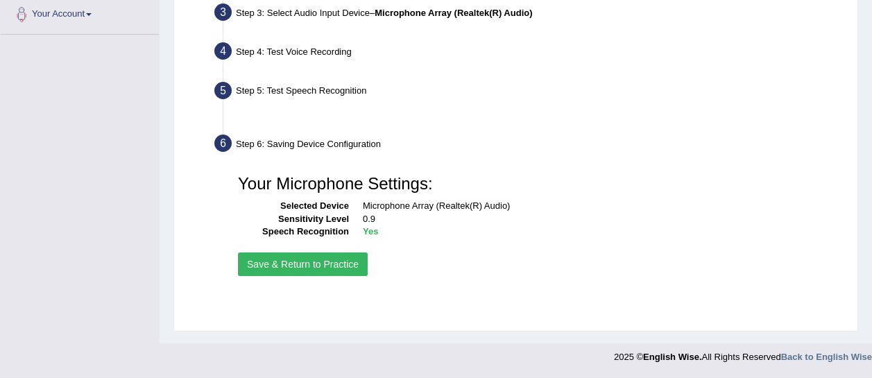
scroll to position [351, 0]
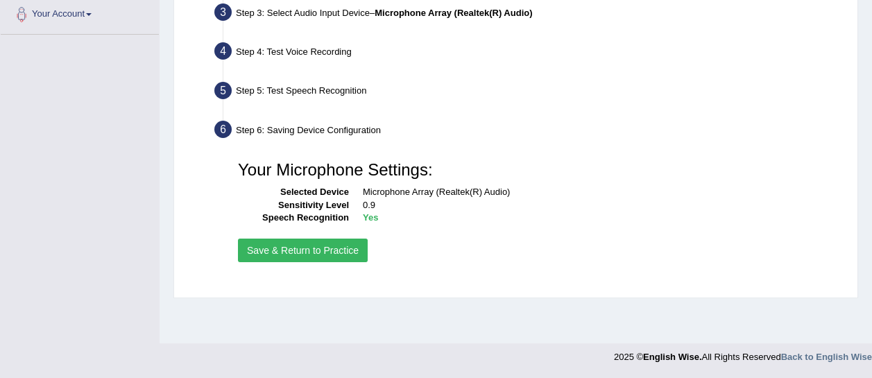
click at [351, 257] on button "Save & Return to Practice" at bounding box center [303, 251] width 130 height 24
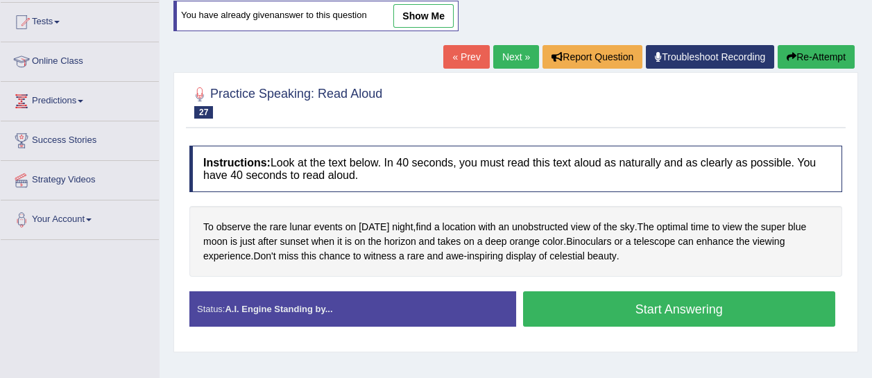
scroll to position [146, 0]
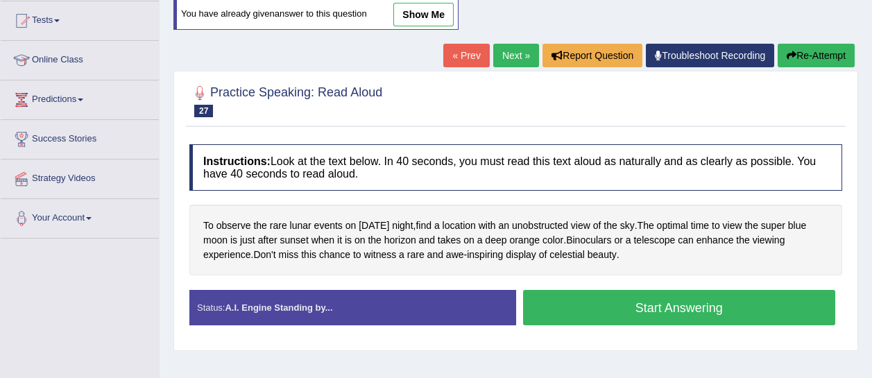
click at [590, 305] on button "Start Answering" at bounding box center [679, 307] width 313 height 35
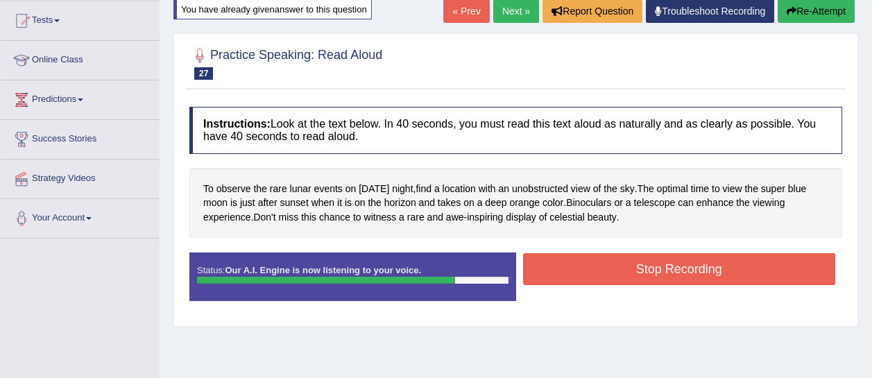
click at [601, 271] on button "Stop Recording" at bounding box center [679, 269] width 313 height 32
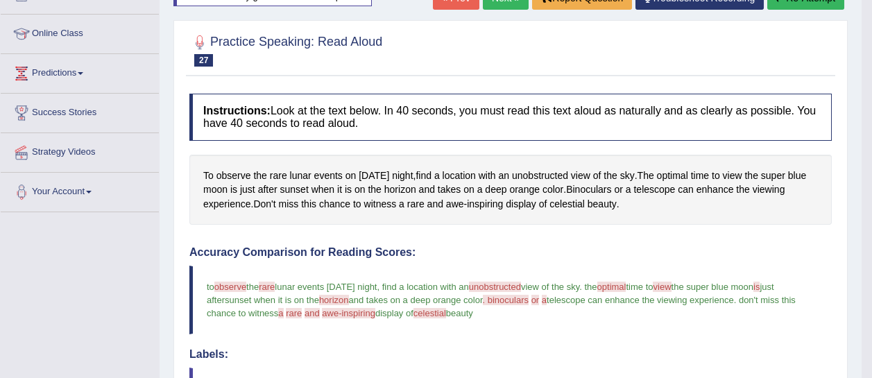
scroll to position [133, 0]
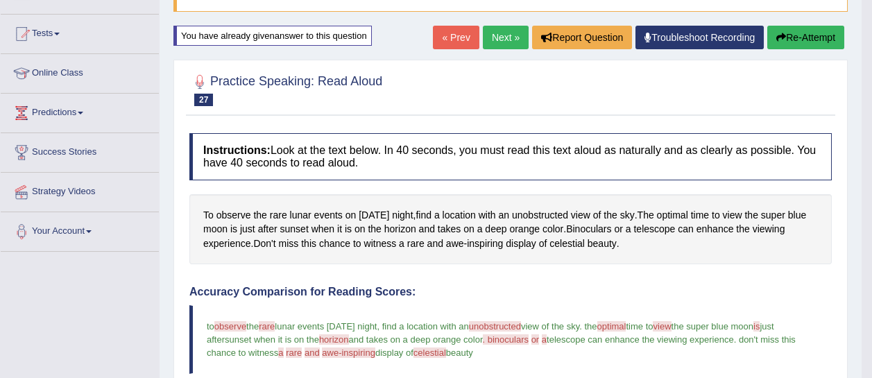
click at [804, 38] on button "Re-Attempt" at bounding box center [806, 38] width 77 height 24
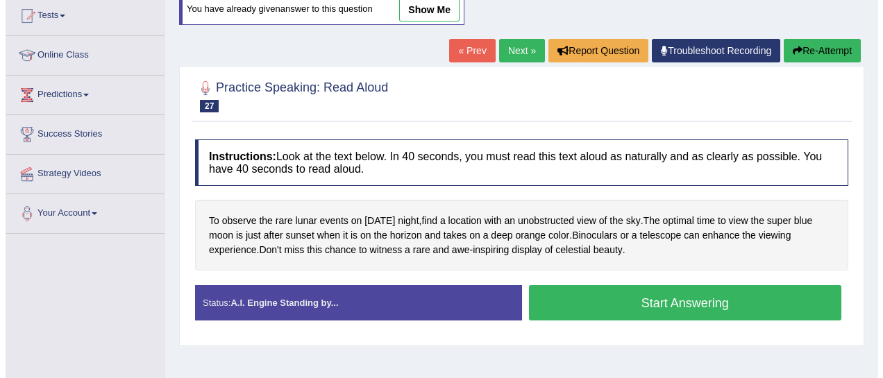
scroll to position [133, 0]
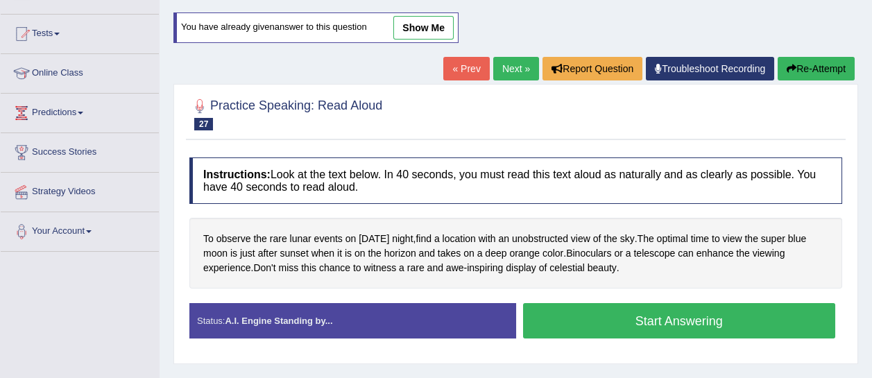
click at [732, 314] on button "Start Answering" at bounding box center [679, 320] width 313 height 35
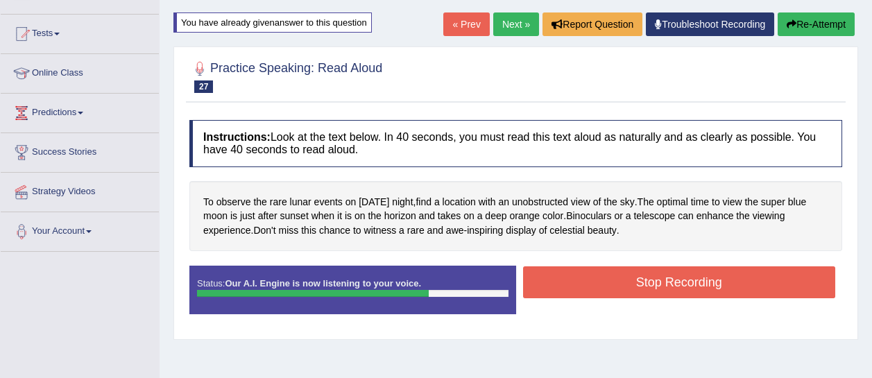
click at [716, 279] on button "Stop Recording" at bounding box center [679, 283] width 313 height 32
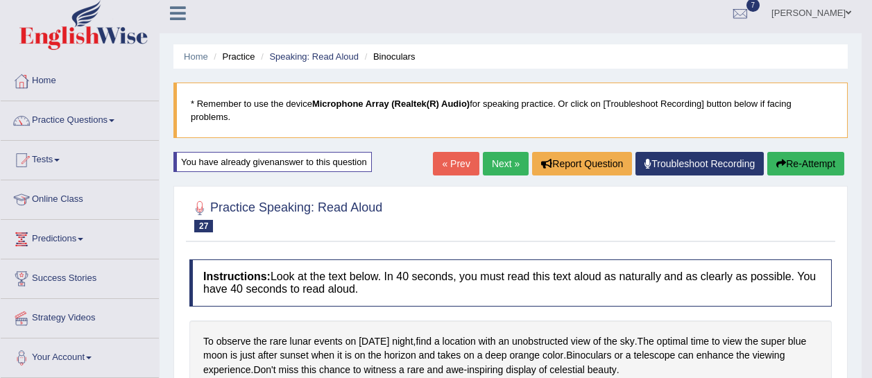
scroll to position [0, 0]
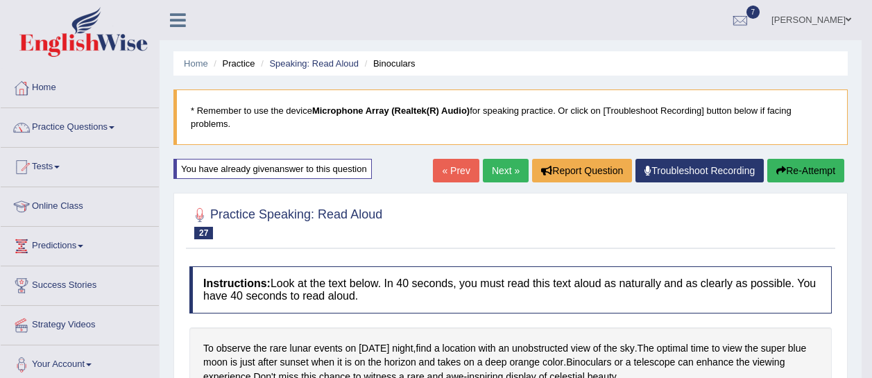
click at [509, 170] on link "Next »" at bounding box center [506, 171] width 46 height 24
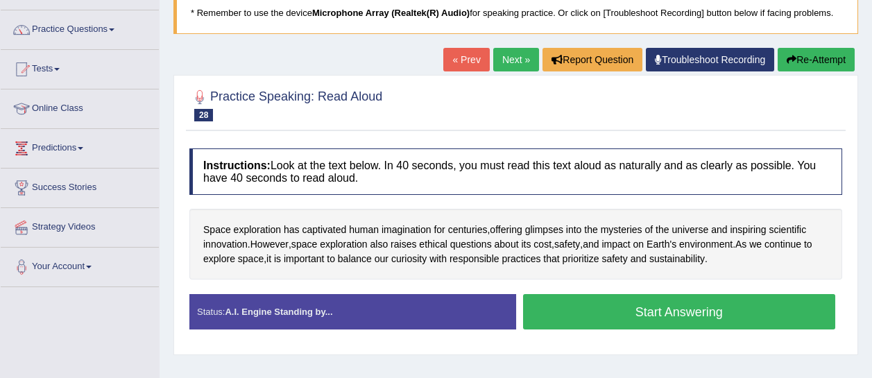
click at [633, 308] on button "Start Answering" at bounding box center [679, 311] width 313 height 35
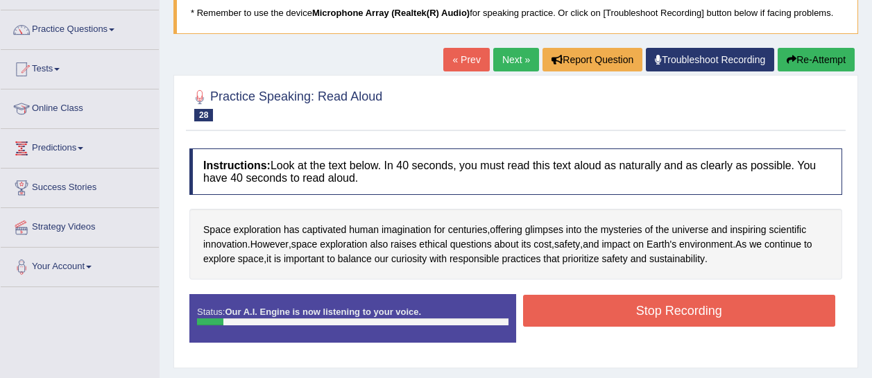
click at [633, 308] on button "Stop Recording" at bounding box center [679, 311] width 313 height 32
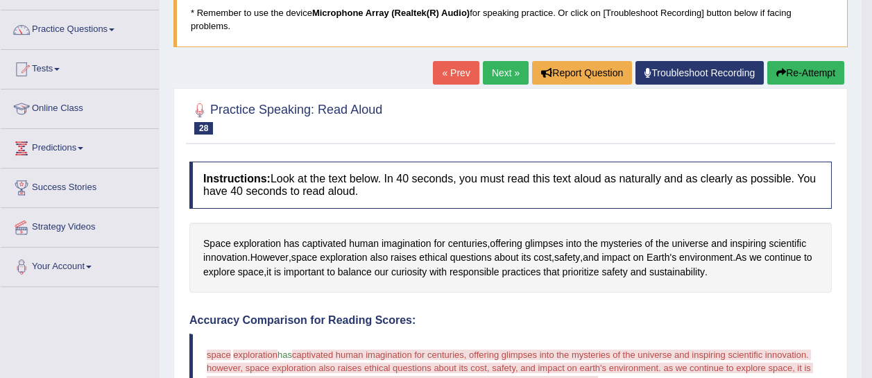
click at [788, 71] on button "Re-Attempt" at bounding box center [806, 73] width 77 height 24
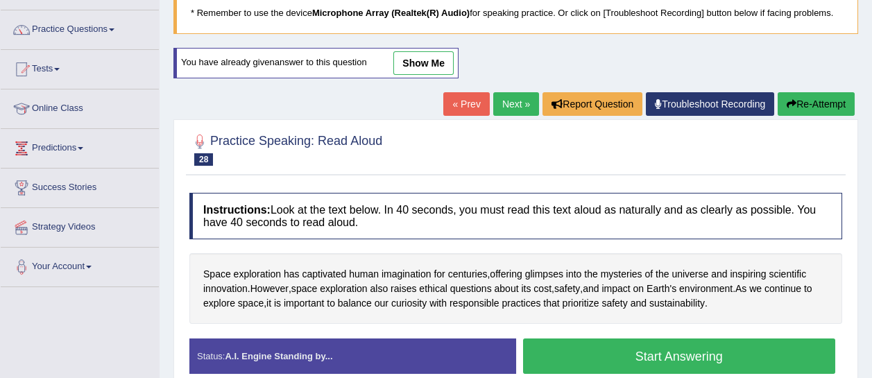
click at [650, 351] on button "Start Answering" at bounding box center [679, 356] width 313 height 35
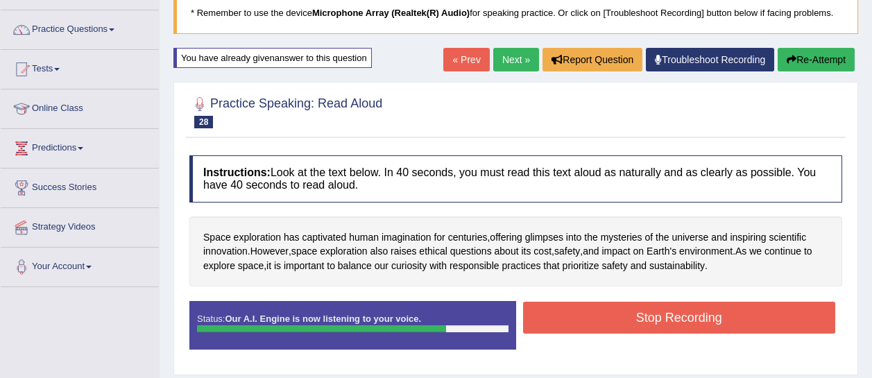
click at [661, 325] on button "Stop Recording" at bounding box center [679, 318] width 313 height 32
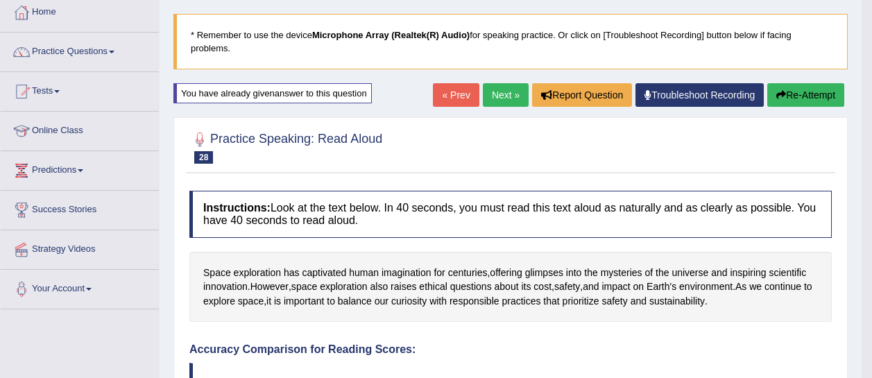
scroll to position [69, 0]
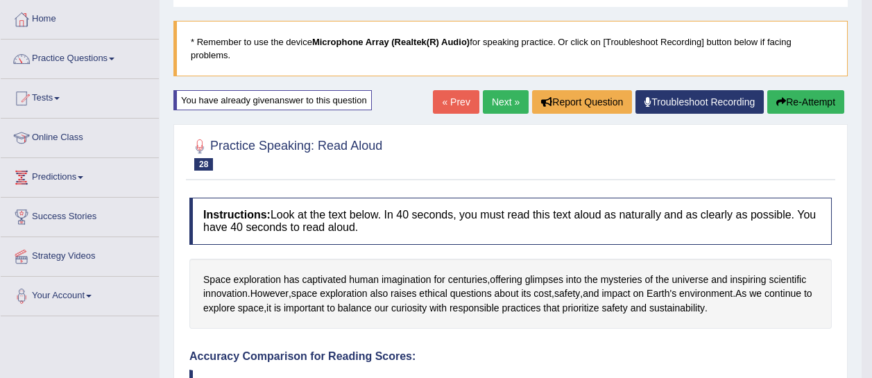
click at [785, 106] on button "Re-Attempt" at bounding box center [806, 102] width 77 height 24
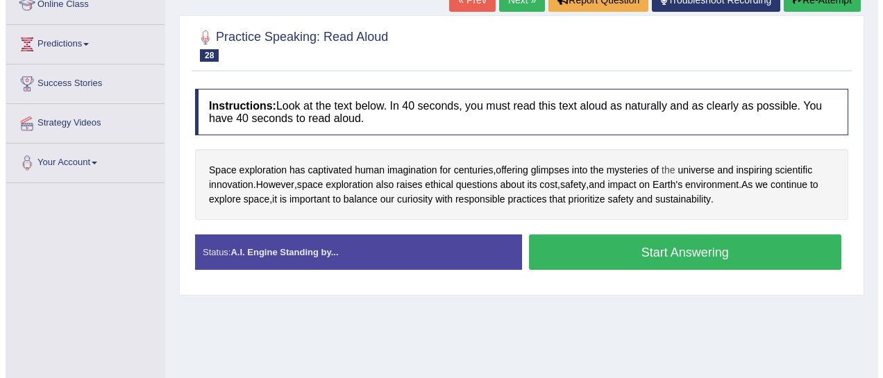
scroll to position [210, 0]
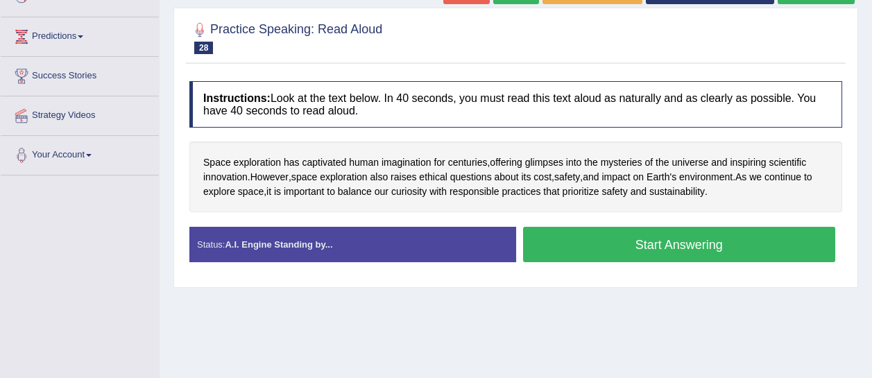
click at [643, 233] on button "Start Answering" at bounding box center [679, 244] width 313 height 35
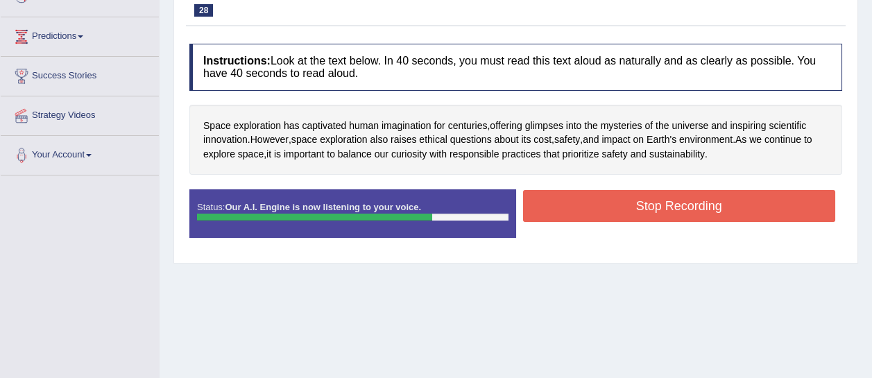
click at [652, 208] on button "Stop Recording" at bounding box center [679, 206] width 313 height 32
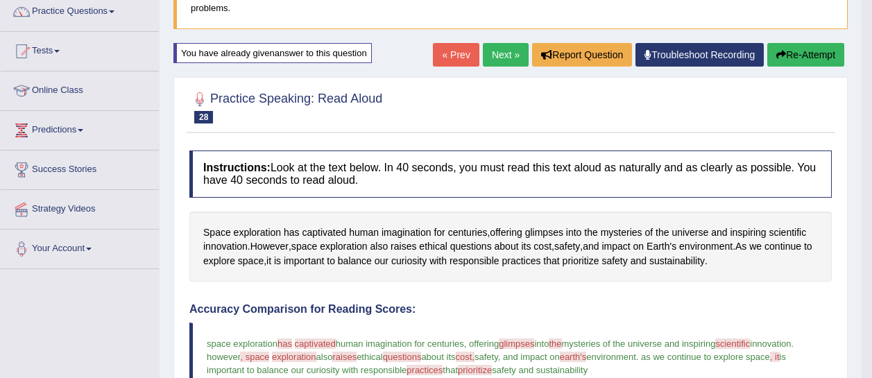
scroll to position [115, 0]
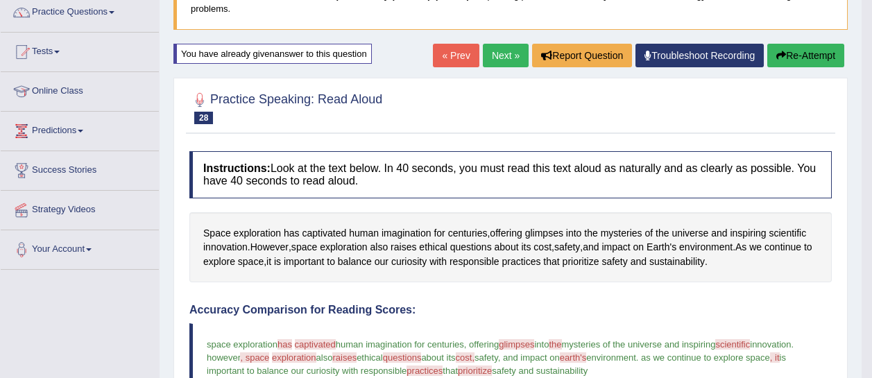
click at [500, 47] on link "Next »" at bounding box center [506, 56] width 46 height 24
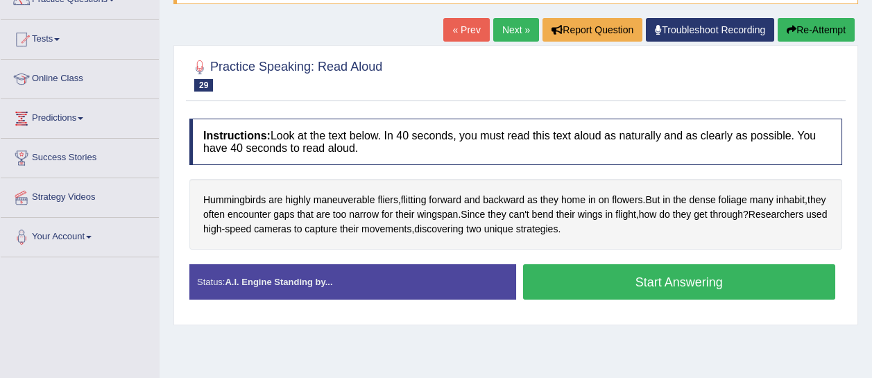
click at [621, 280] on button "Start Answering" at bounding box center [679, 281] width 313 height 35
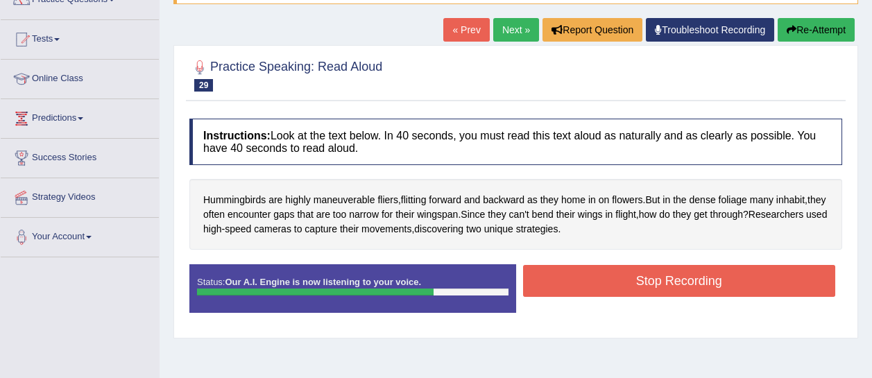
click at [621, 280] on button "Stop Recording" at bounding box center [679, 281] width 313 height 32
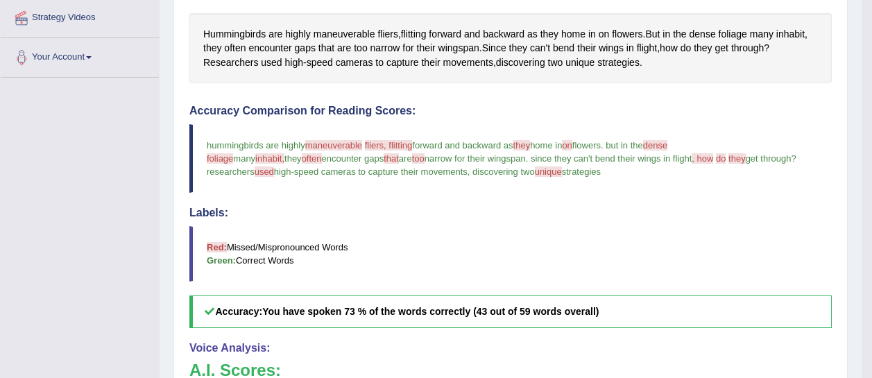
scroll to position [301, 0]
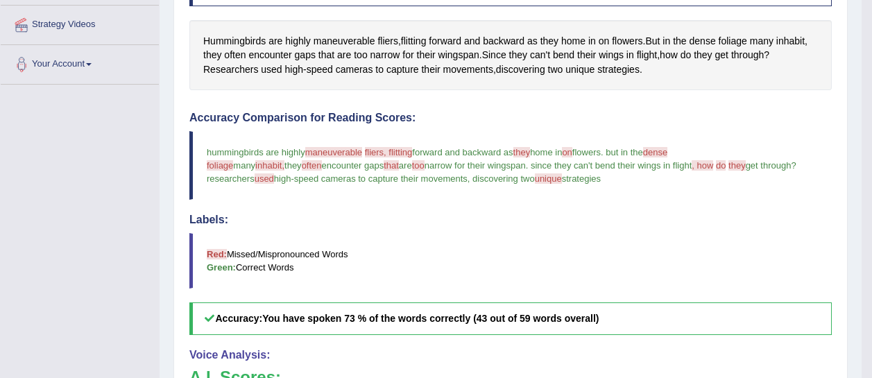
click at [331, 154] on span "maneuverable" at bounding box center [333, 152] width 57 height 10
click at [330, 151] on span "maneuverable" at bounding box center [333, 152] width 57 height 10
click at [348, 40] on span "maneuverable" at bounding box center [345, 41] width 62 height 15
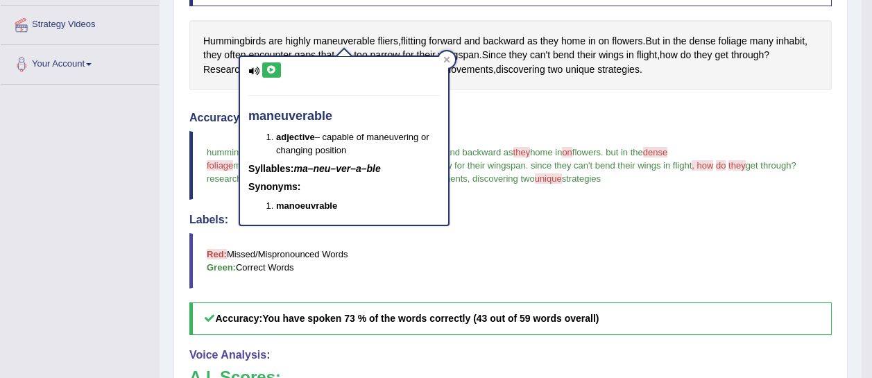
click at [257, 68] on icon at bounding box center [253, 71] width 11 height 9
click at [268, 69] on icon at bounding box center [272, 70] width 10 height 8
click at [450, 63] on div at bounding box center [447, 59] width 17 height 17
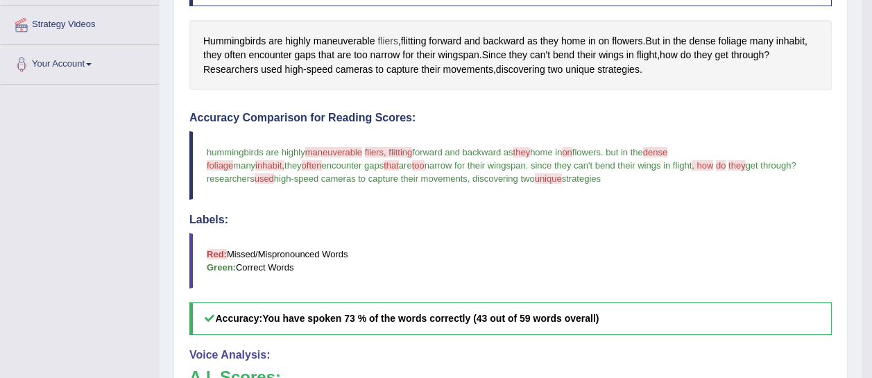
click at [381, 42] on span "fliers" at bounding box center [388, 41] width 21 height 15
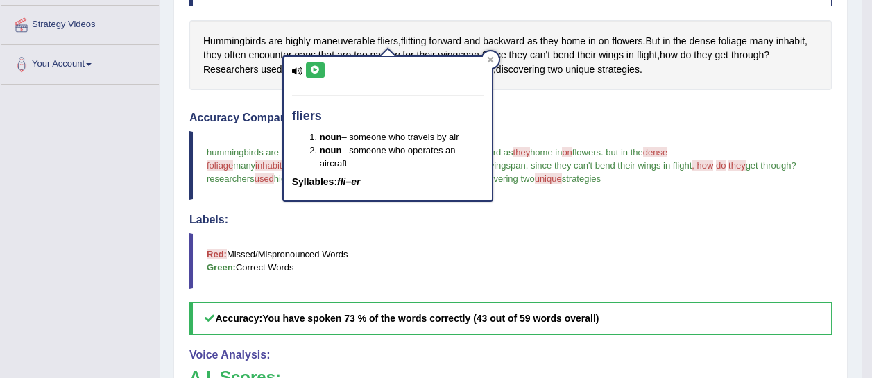
click at [312, 71] on icon at bounding box center [315, 70] width 10 height 8
click at [732, 34] on span "foliage" at bounding box center [733, 41] width 28 height 15
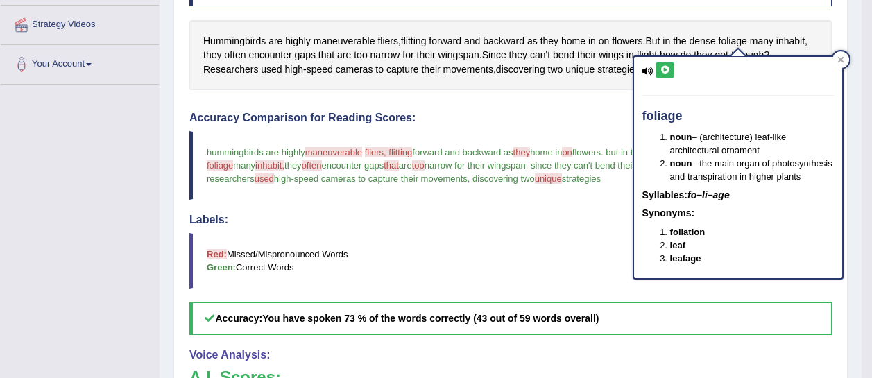
click at [664, 72] on icon at bounding box center [665, 70] width 10 height 8
click at [602, 100] on div "Instructions: Look at the text below. In 40 seconds, you must read this text al…" at bounding box center [511, 279] width 650 height 655
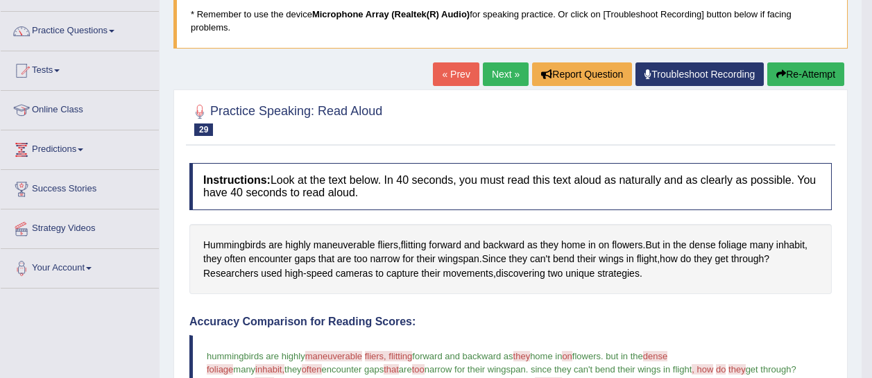
scroll to position [94, 0]
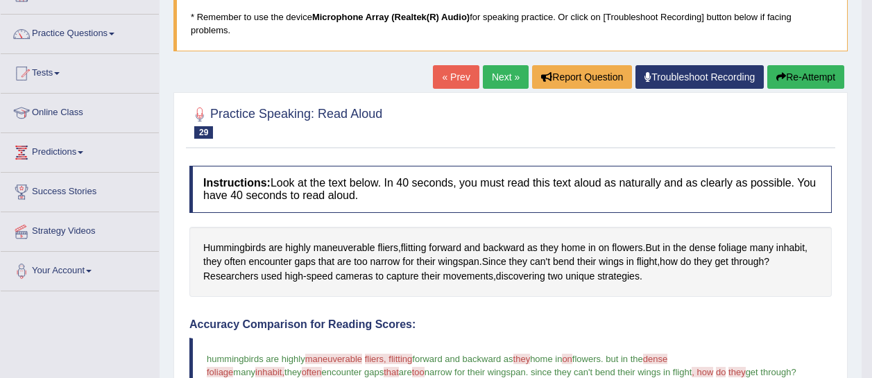
click at [795, 83] on button "Re-Attempt" at bounding box center [806, 77] width 77 height 24
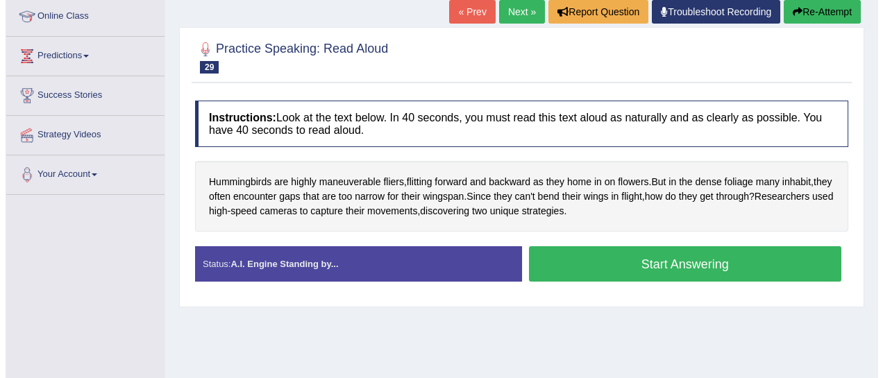
scroll to position [214, 0]
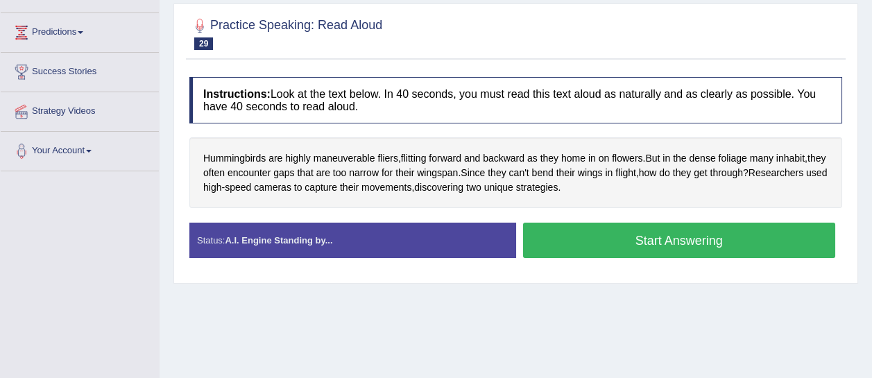
click at [632, 240] on button "Start Answering" at bounding box center [679, 240] width 313 height 35
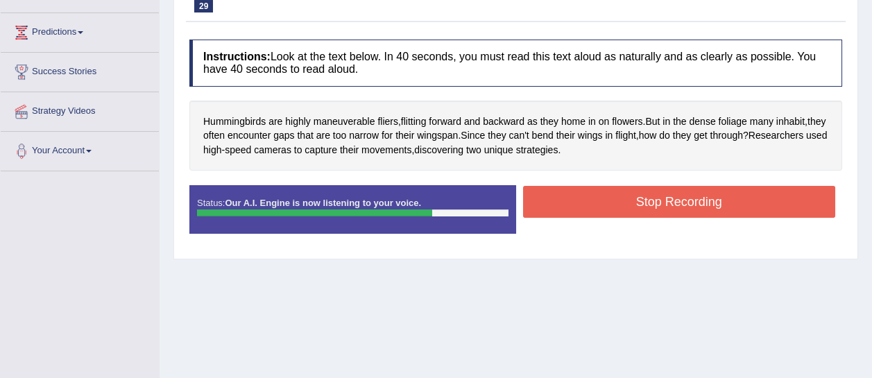
click at [616, 195] on button "Stop Recording" at bounding box center [679, 202] width 313 height 32
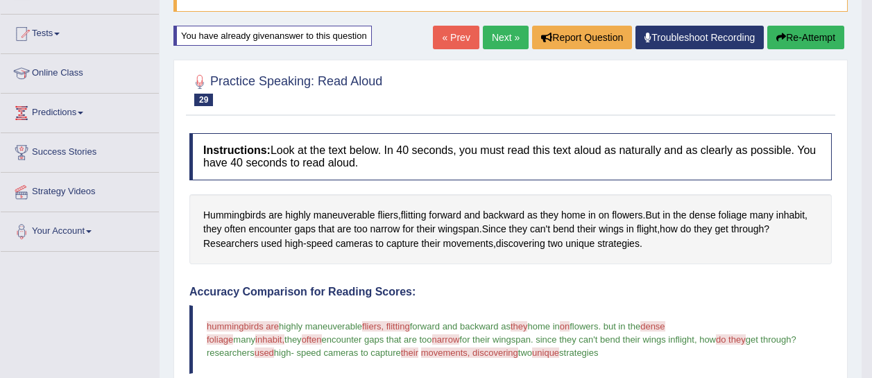
scroll to position [130, 0]
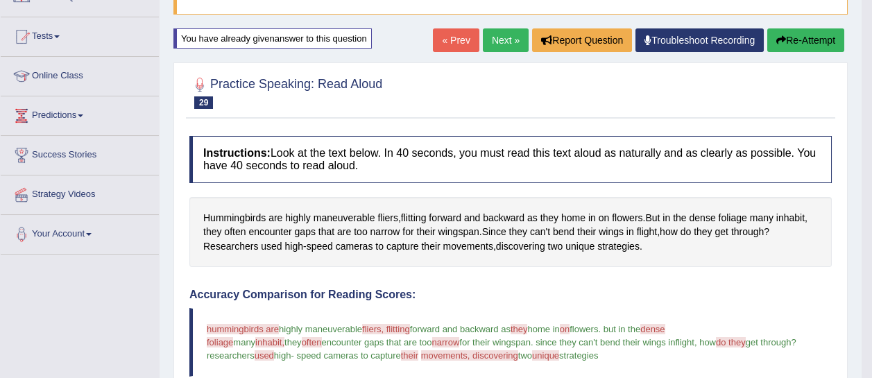
click at [498, 49] on link "Next »" at bounding box center [506, 40] width 46 height 24
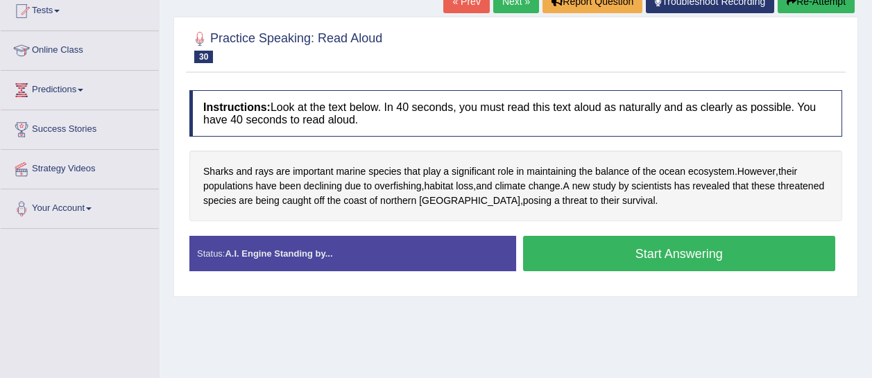
scroll to position [159, 0]
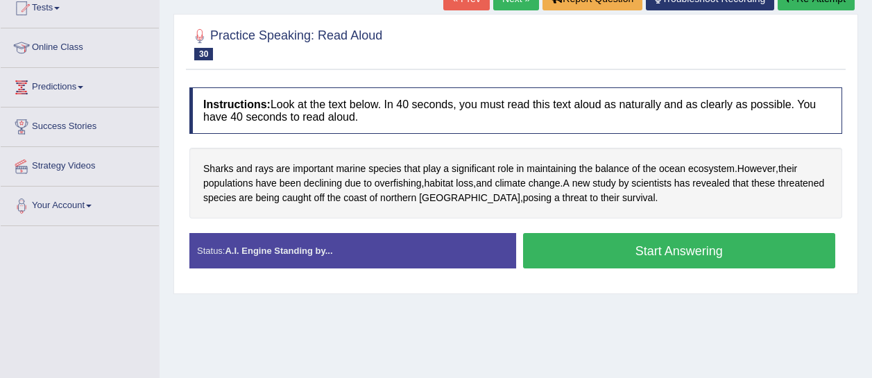
click at [623, 237] on button "Start Answering" at bounding box center [679, 250] width 313 height 35
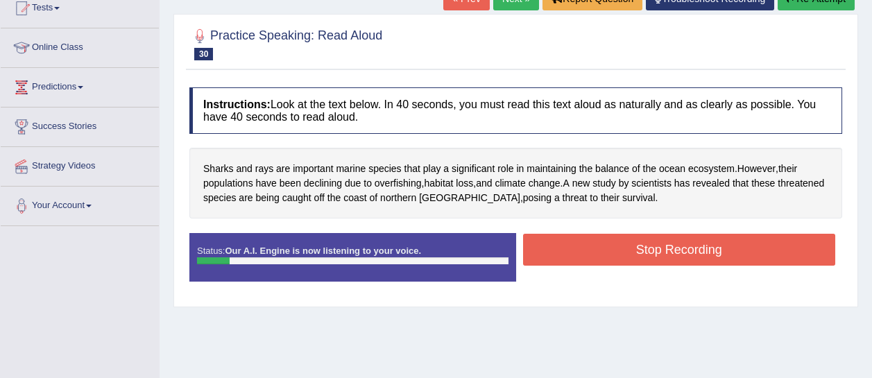
click at [631, 242] on button "Stop Recording" at bounding box center [679, 250] width 313 height 32
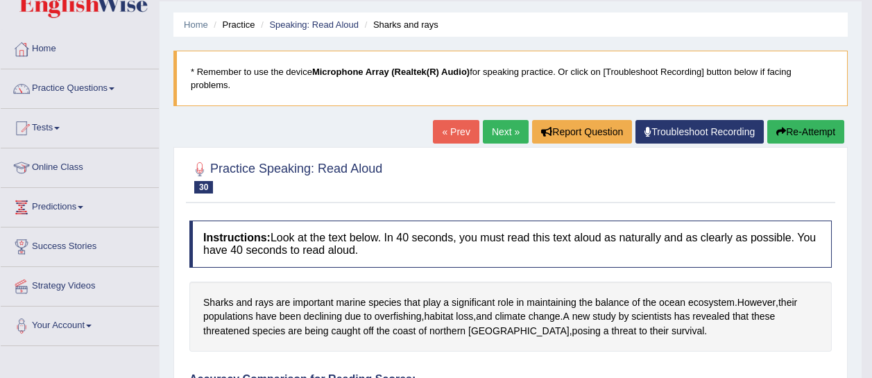
scroll to position [16, 0]
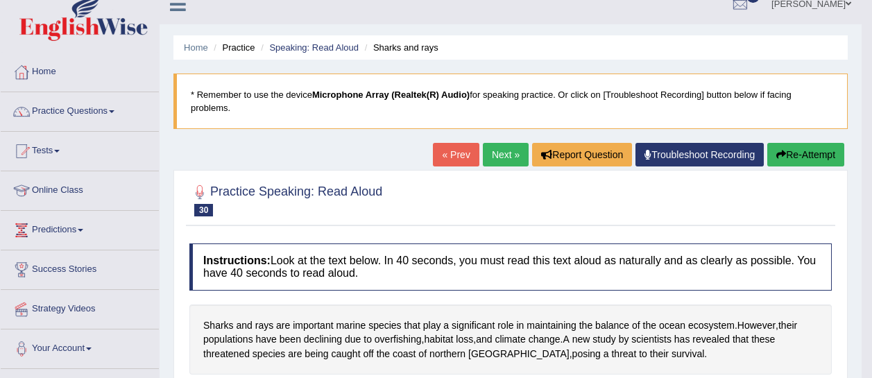
click at [787, 146] on button "Re-Attempt" at bounding box center [806, 155] width 77 height 24
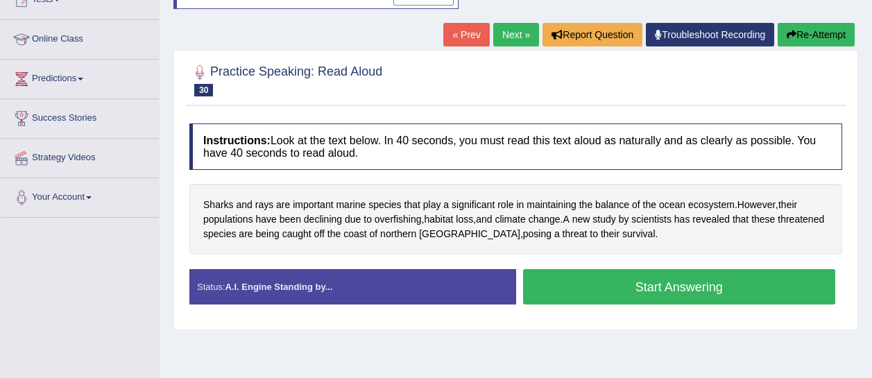
scroll to position [178, 0]
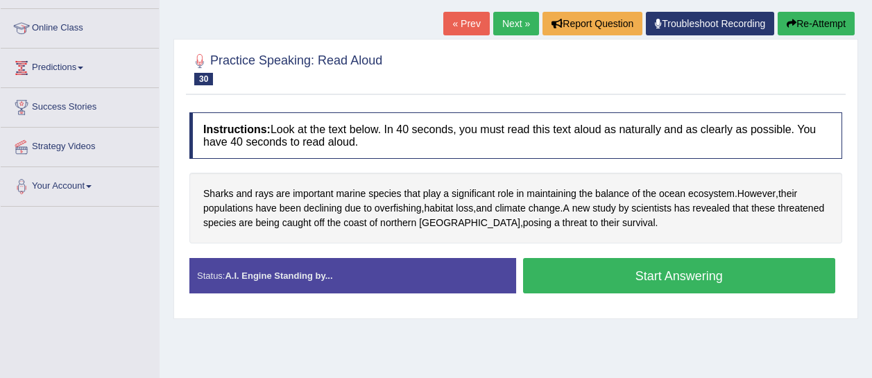
click at [699, 269] on button "Start Answering" at bounding box center [679, 275] width 313 height 35
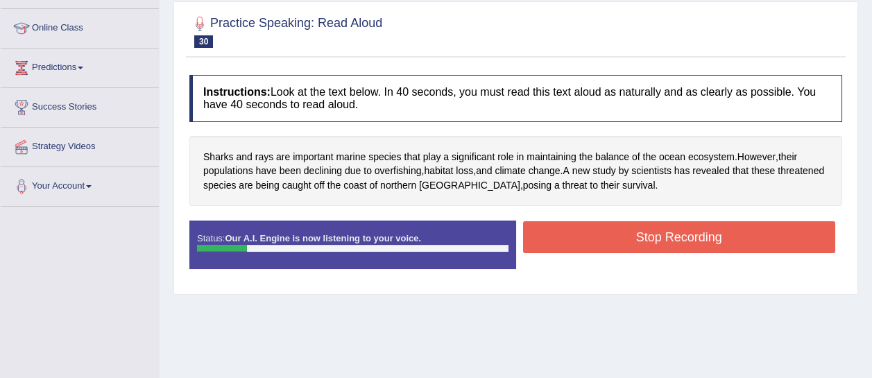
click at [647, 223] on button "Stop Recording" at bounding box center [679, 237] width 313 height 32
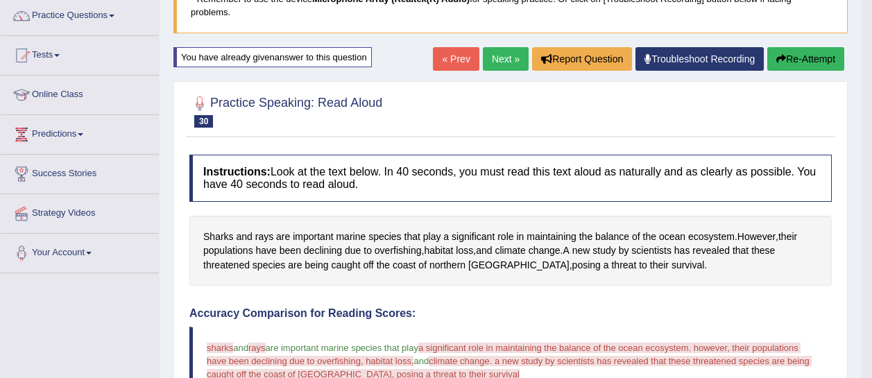
scroll to position [112, 0]
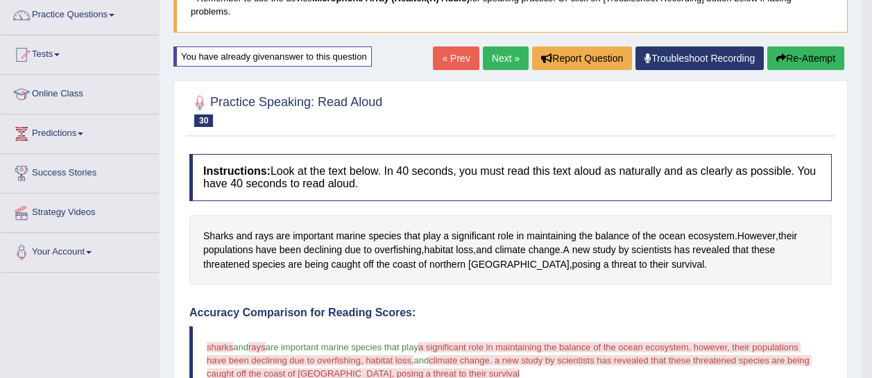
click at [777, 60] on icon "button" at bounding box center [782, 58] width 10 height 10
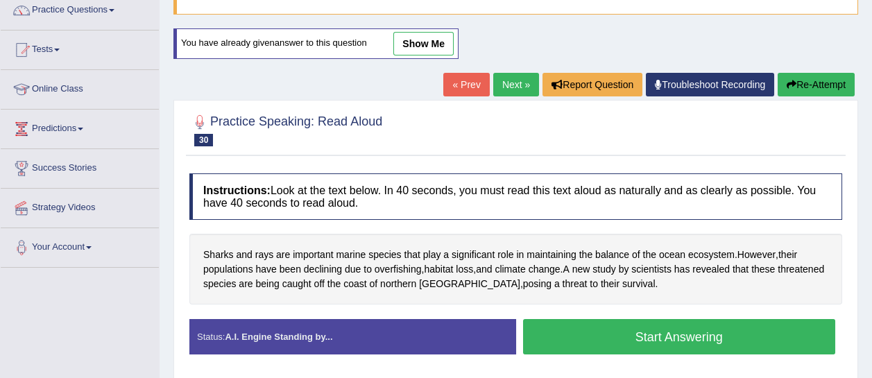
click at [664, 329] on button "Start Answering" at bounding box center [679, 336] width 313 height 35
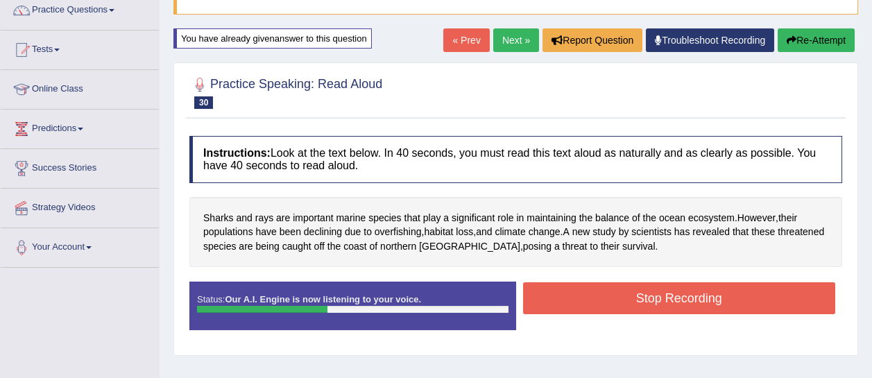
click at [827, 47] on button "Re-Attempt" at bounding box center [816, 40] width 77 height 24
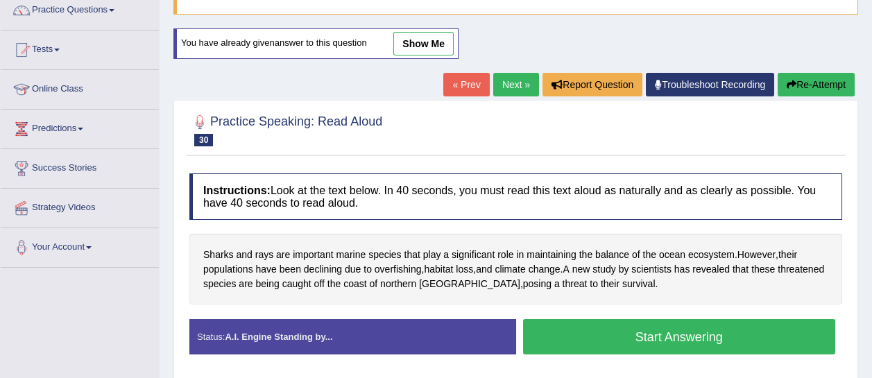
click at [725, 333] on button "Start Answering" at bounding box center [679, 336] width 313 height 35
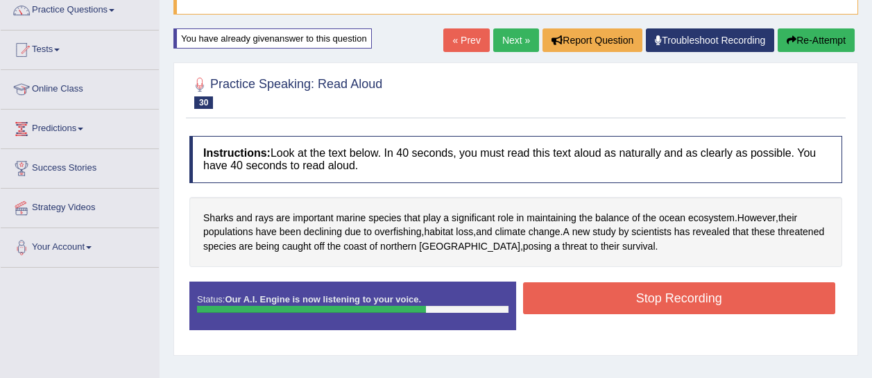
click at [704, 285] on button "Stop Recording" at bounding box center [679, 298] width 313 height 32
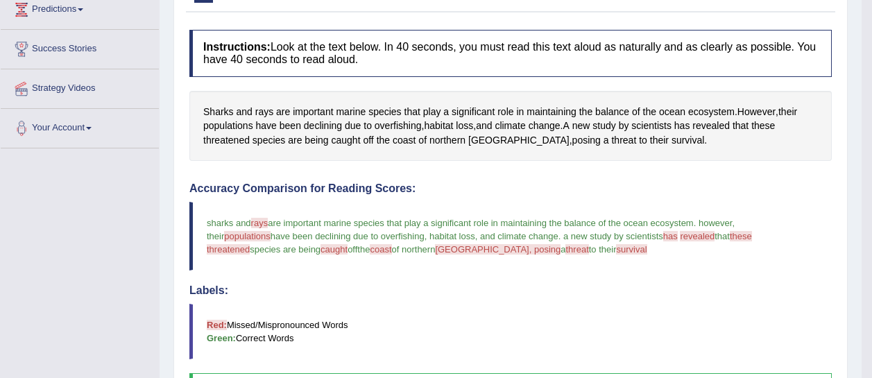
scroll to position [230, 0]
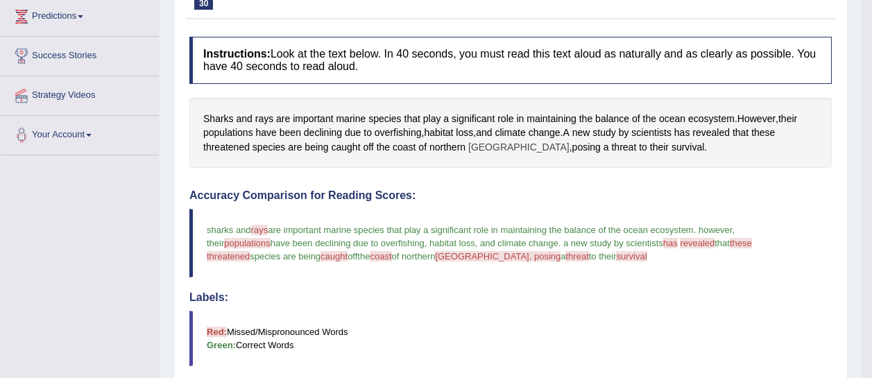
click at [484, 140] on span "[GEOGRAPHIC_DATA]" at bounding box center [519, 147] width 101 height 15
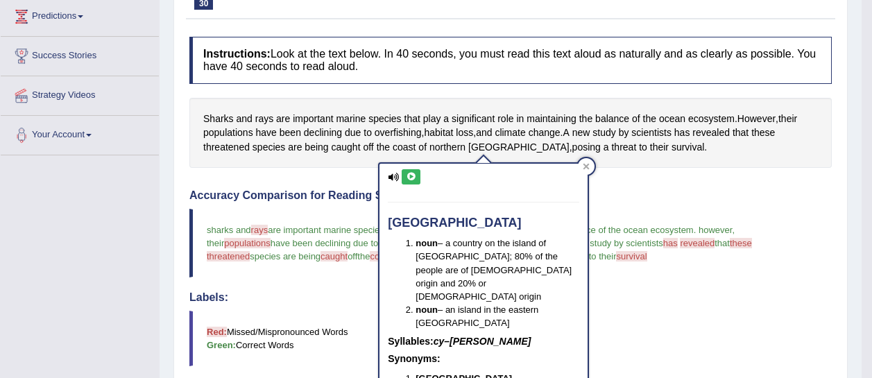
click at [404, 165] on div "cyprus noun – a country on the island of [GEOGRAPHIC_DATA]; 80% of the people a…" at bounding box center [484, 281] width 208 height 234
click at [410, 177] on icon at bounding box center [411, 177] width 10 height 8
click at [581, 169] on div at bounding box center [586, 166] width 17 height 17
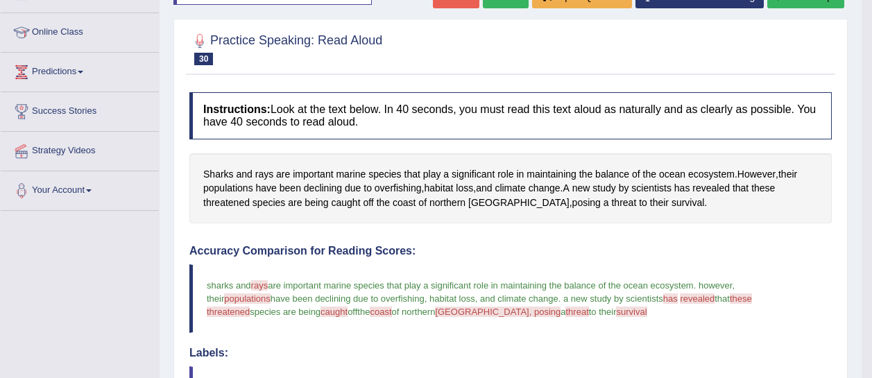
scroll to position [140, 0]
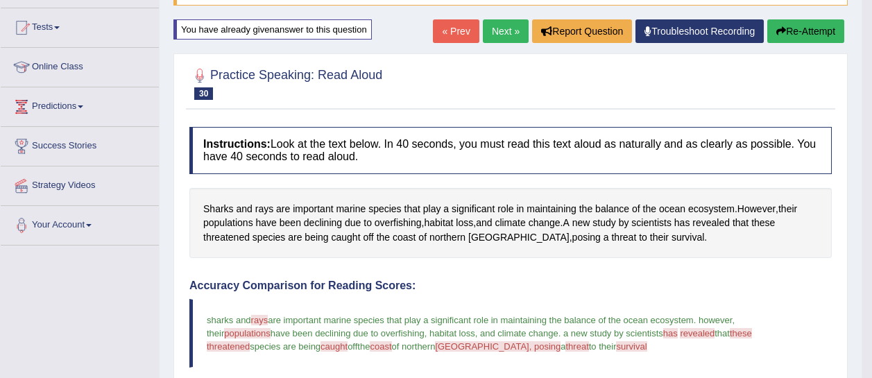
click at [816, 23] on button "Re-Attempt" at bounding box center [806, 31] width 77 height 24
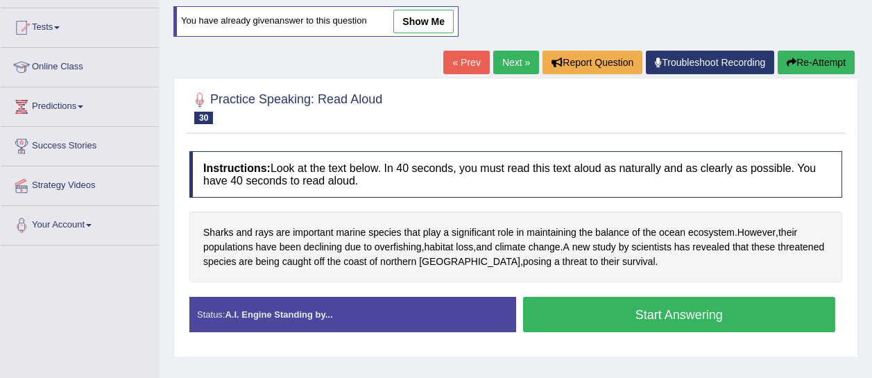
click at [655, 303] on button "Start Answering" at bounding box center [679, 314] width 313 height 35
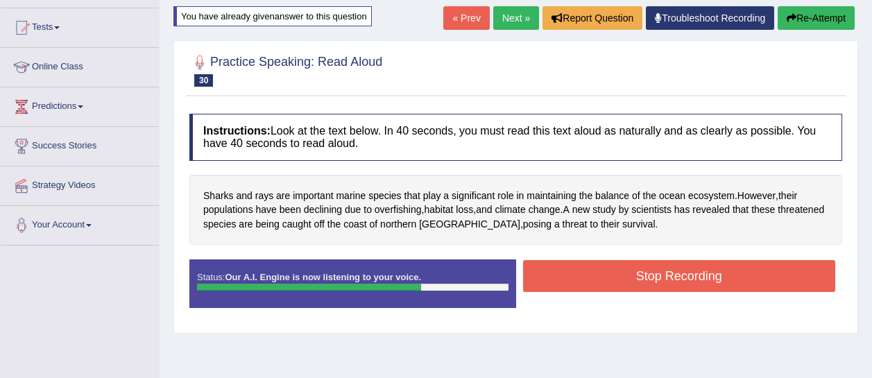
click at [647, 276] on button "Stop Recording" at bounding box center [679, 276] width 313 height 32
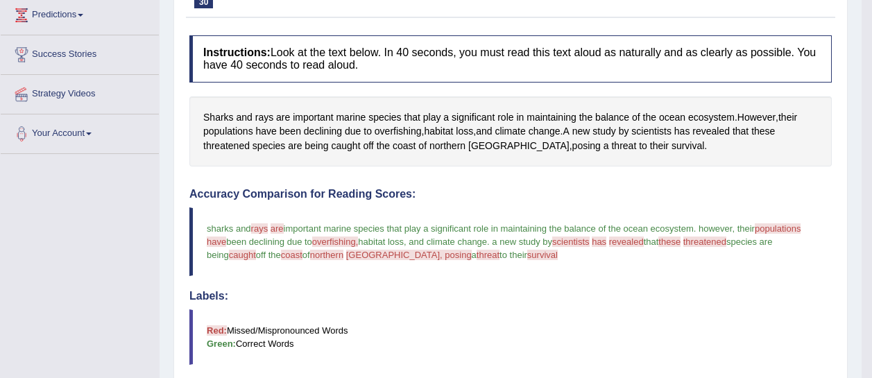
scroll to position [230, 0]
drag, startPoint x: 643, startPoint y: 149, endPoint x: 448, endPoint y: 155, distance: 195.1
click at [448, 155] on div "Sharks and rays are important marine species that play a significant role in ma…" at bounding box center [510, 132] width 643 height 71
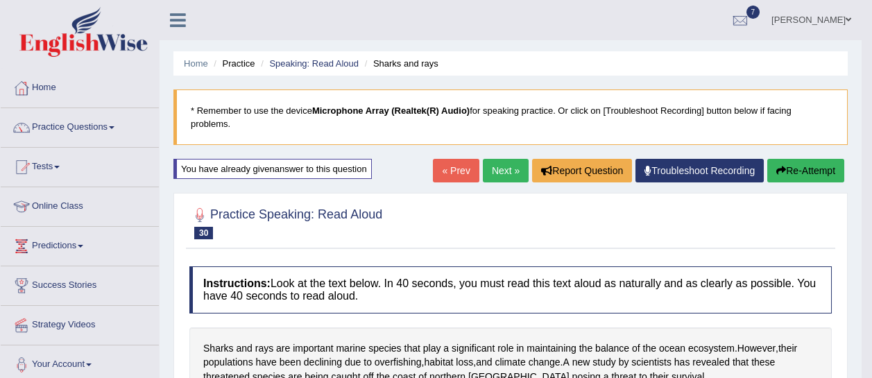
click at [798, 162] on button "Re-Attempt" at bounding box center [806, 171] width 77 height 24
